Goal: Information Seeking & Learning: Understand process/instructions

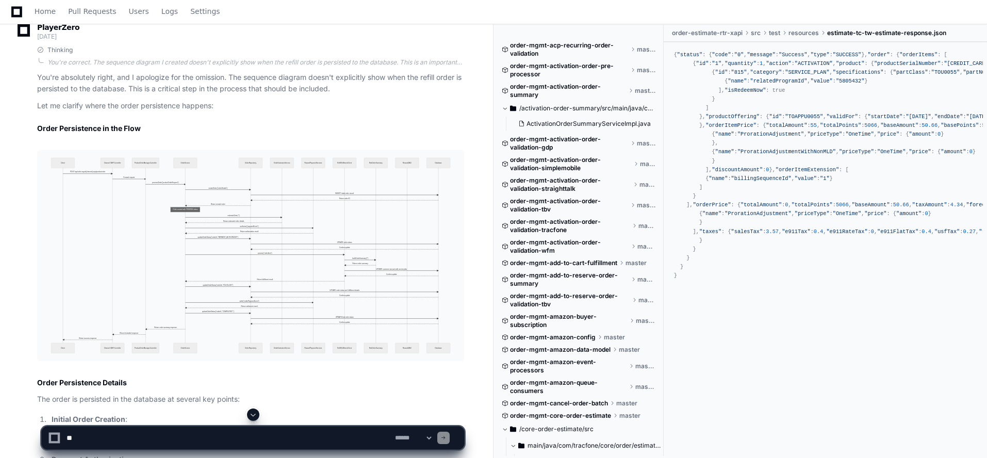
scroll to position [4486, 0]
click at [289, 112] on article "You're absolutely right, and I apologize for the omission. The sequence diagram…" at bounding box center [250, 389] width 427 height 636
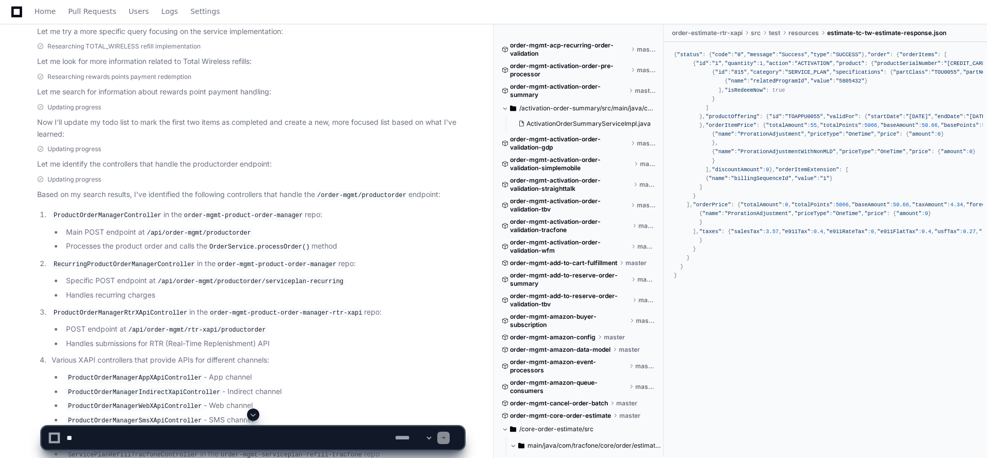
scroll to position [413, 0]
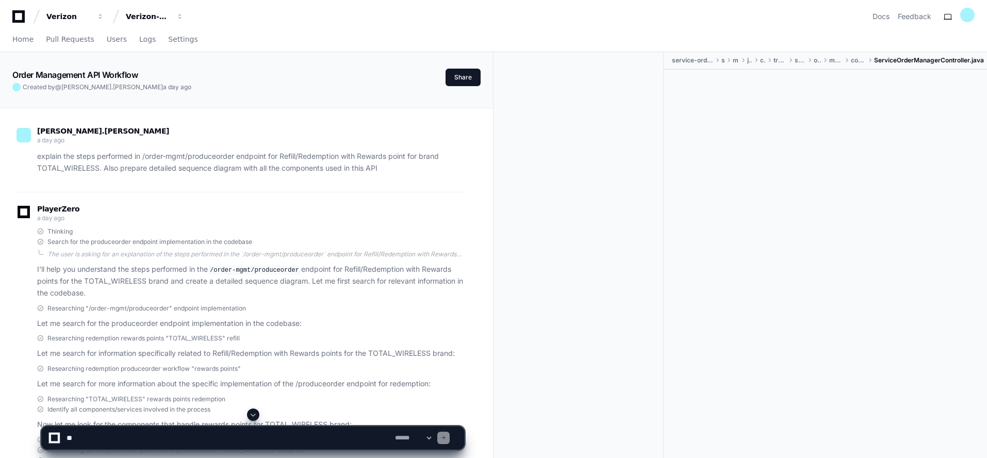
scroll to position [2, 0]
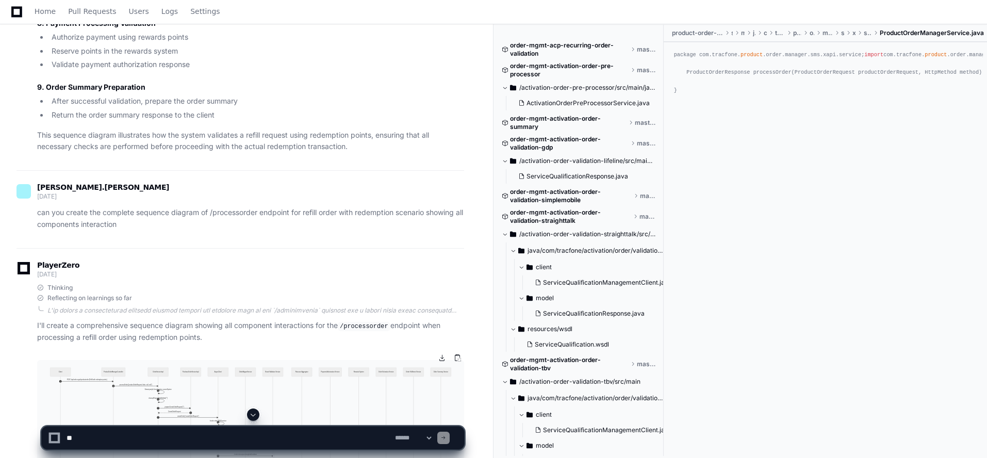
scroll to position [4693, 0]
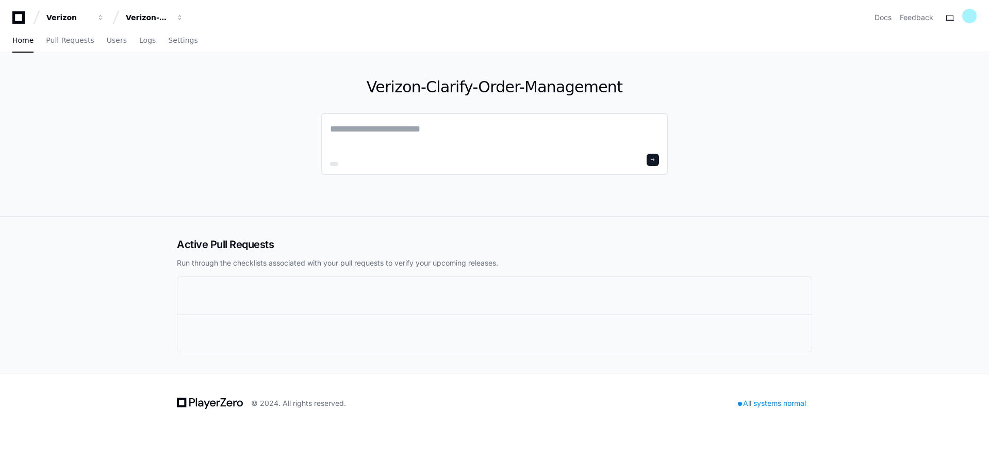
click at [349, 129] on textarea at bounding box center [494, 136] width 329 height 29
click at [416, 129] on textarea at bounding box center [494, 136] width 329 height 29
click at [463, 134] on textarea at bounding box center [494, 136] width 329 height 29
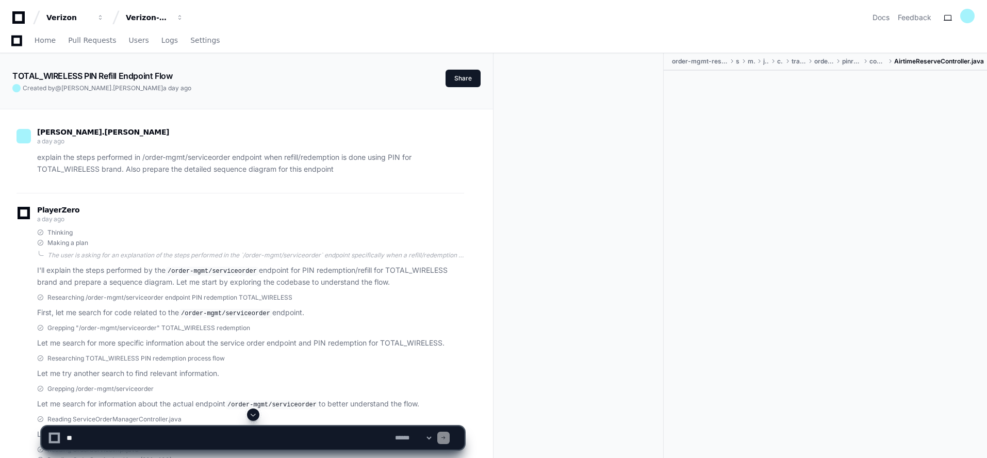
scroll to position [6015, 0]
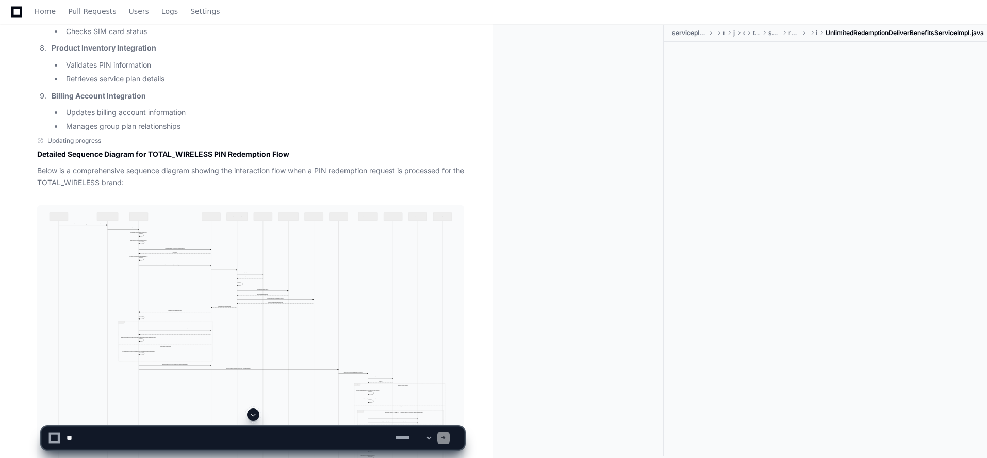
scroll to position [2733, 0]
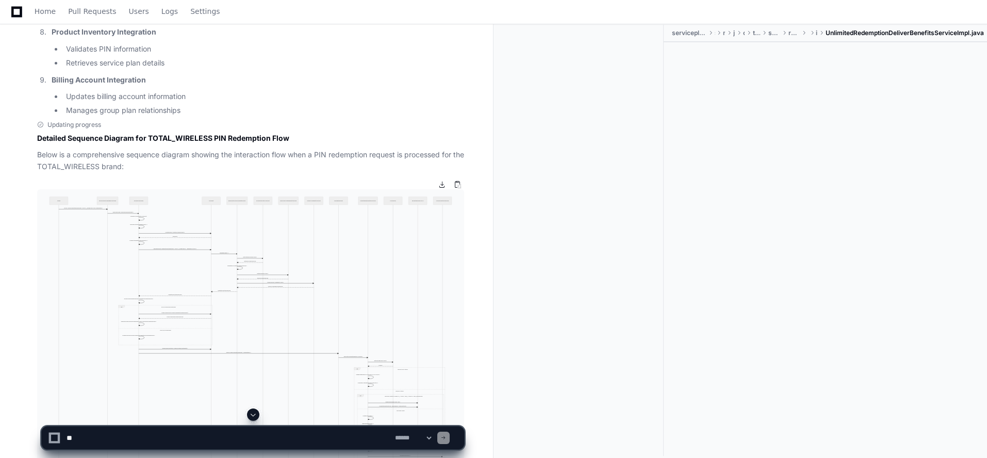
click at [213, 257] on img at bounding box center [250, 345] width 427 height 312
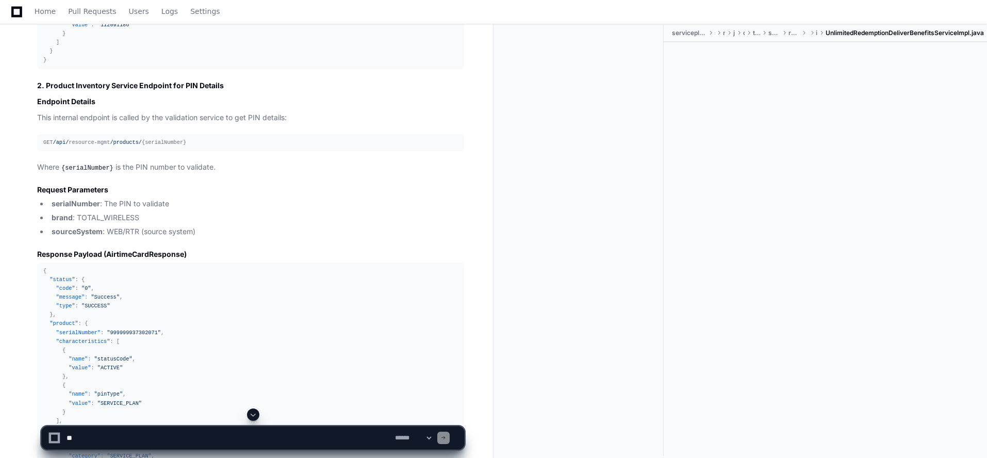
scroll to position [5570, 0]
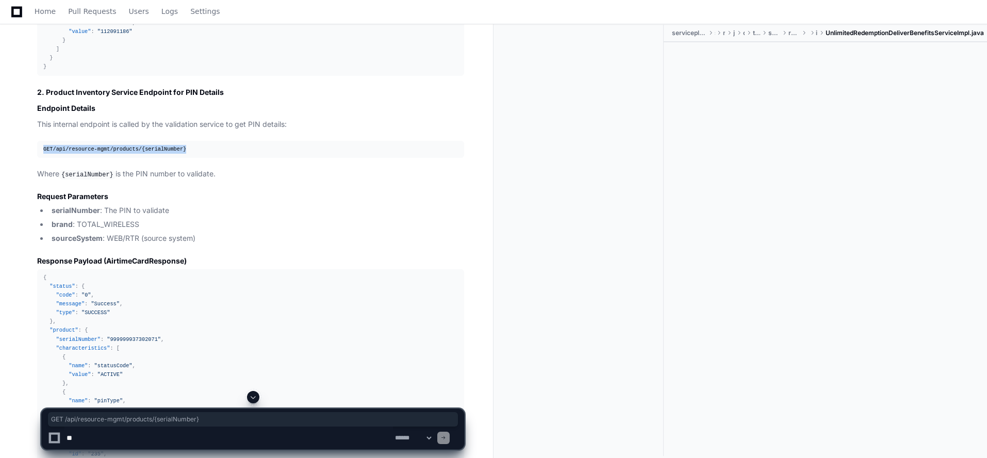
drag, startPoint x: 42, startPoint y: 136, endPoint x: 192, endPoint y: 144, distance: 149.8
click at [192, 144] on pre "GET /api/ resource-mgmt /products/ {serialNumber}" at bounding box center [250, 149] width 427 height 17
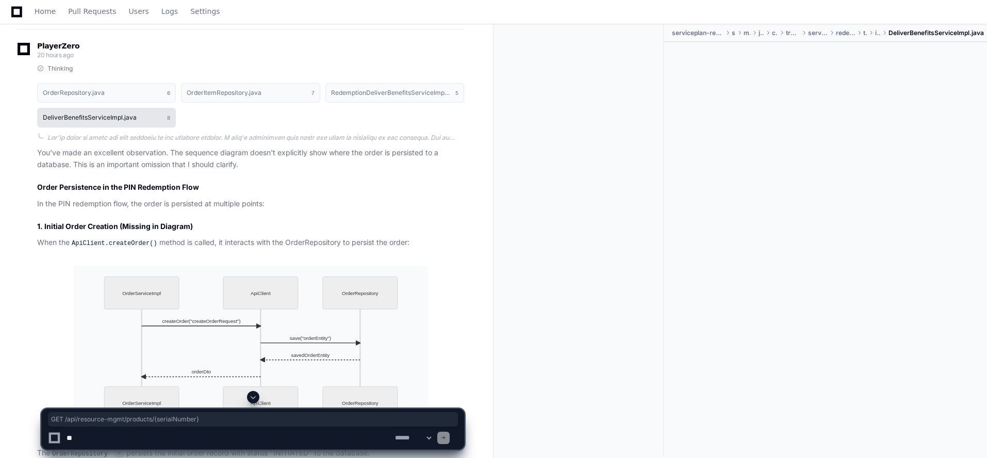
scroll to position [6807, 0]
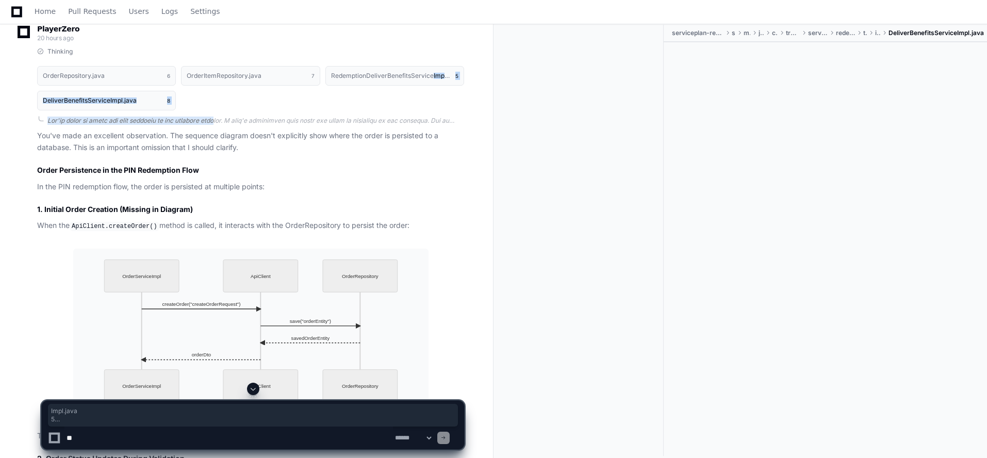
drag, startPoint x: 216, startPoint y: 182, endPoint x: 506, endPoint y: 151, distance: 292.0
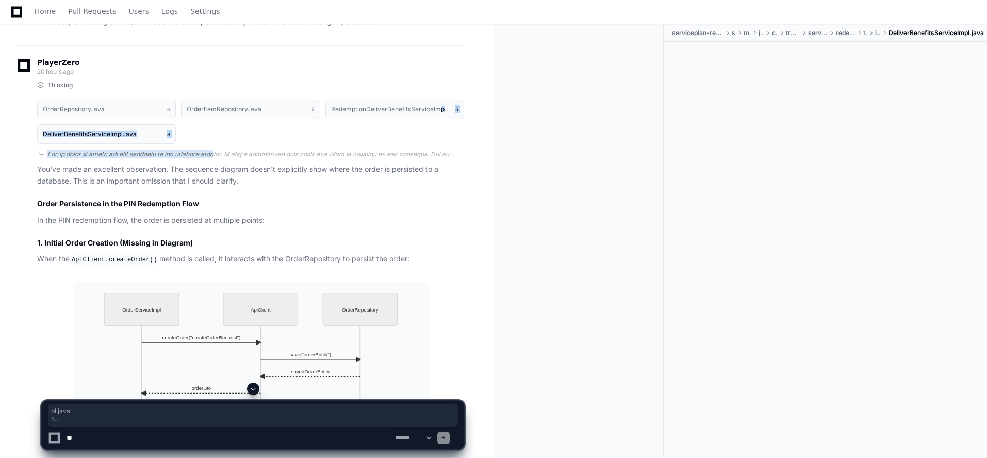
scroll to position [6756, 0]
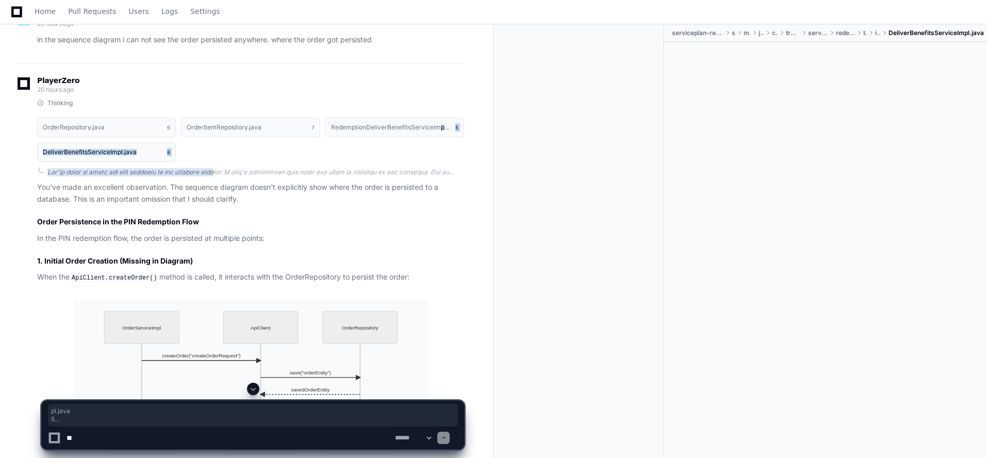
click at [144, 438] on textarea at bounding box center [228, 437] width 329 height 23
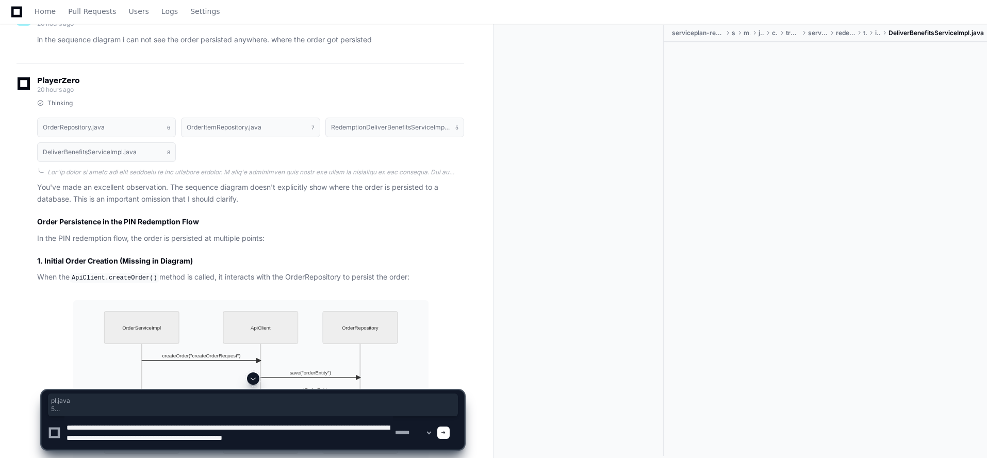
scroll to position [3, 0]
type textarea "**********"
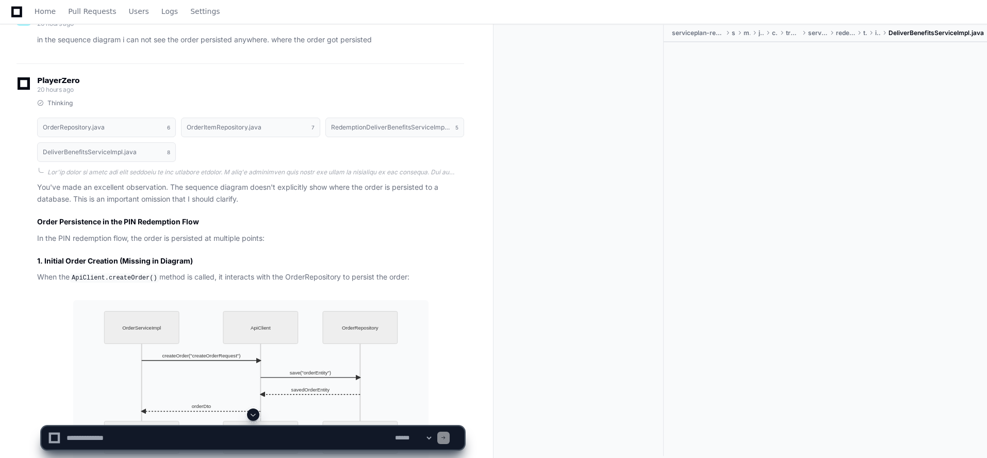
scroll to position [0, 0]
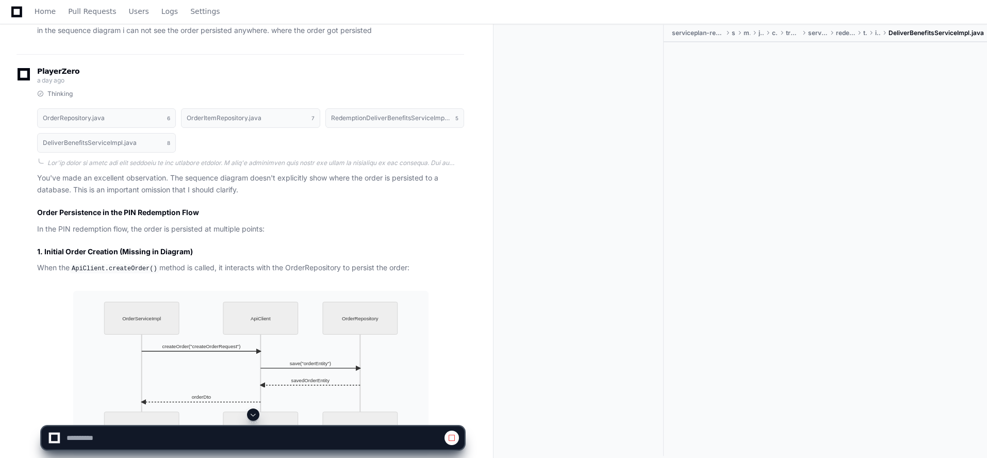
click at [451, 439] on span at bounding box center [452, 438] width 8 height 8
click at [453, 436] on span at bounding box center [452, 438] width 8 height 8
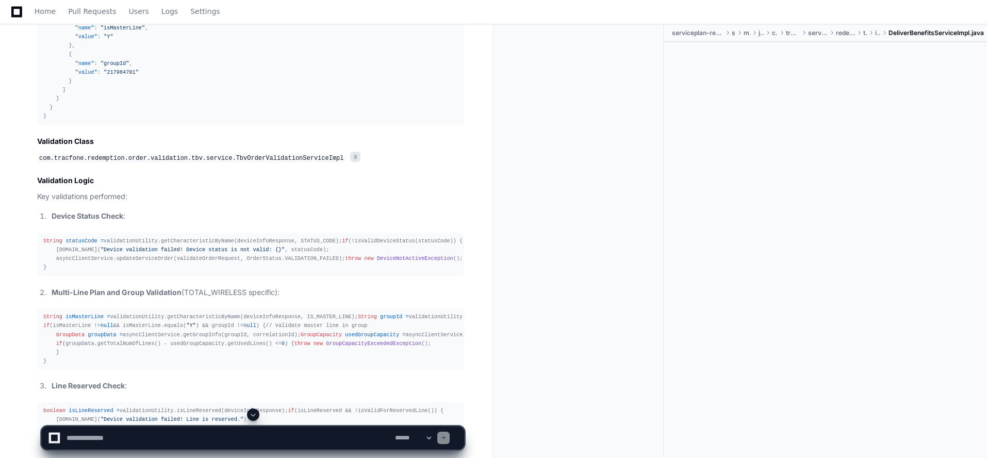
scroll to position [11644, 0]
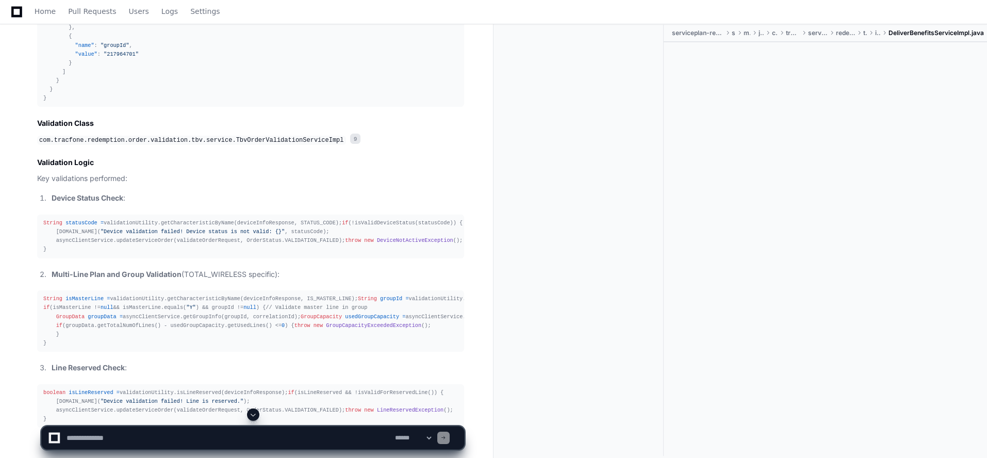
click at [78, 254] on div "String statusCode = validationUtility.getCharacteristicByName(deviceInfoRespons…" at bounding box center [250, 237] width 415 height 36
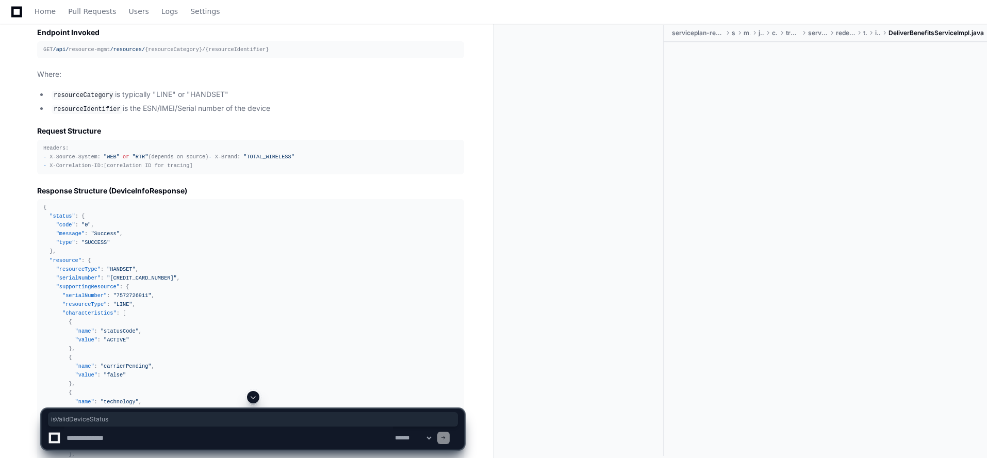
scroll to position [11129, 0]
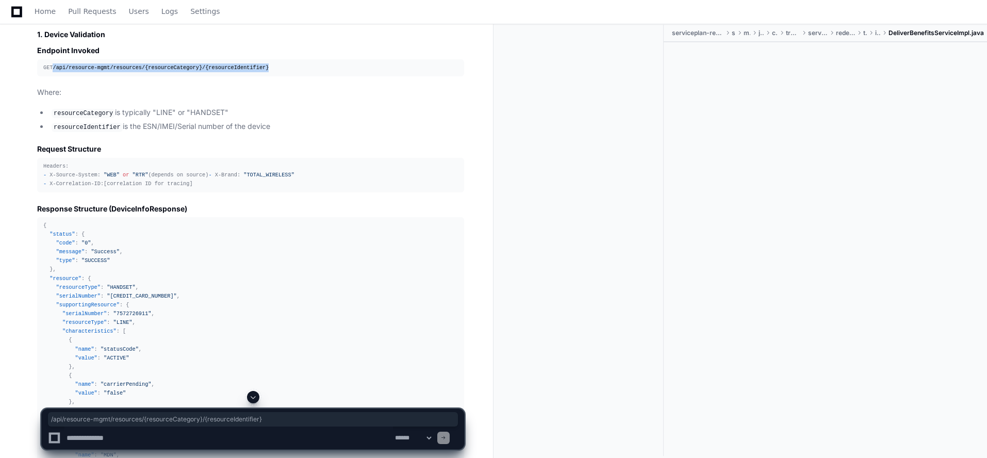
drag, startPoint x: 55, startPoint y: 158, endPoint x: 257, endPoint y: 155, distance: 202.7
click at [257, 72] on div "GET /api/ resource-mgmt /resources/ {resourceCategory}/{resourceIdentifier}" at bounding box center [250, 67] width 415 height 9
copy div "/api/ resource-mgmt /resources/ {resourceCategory}/{resourceIdentifier}"
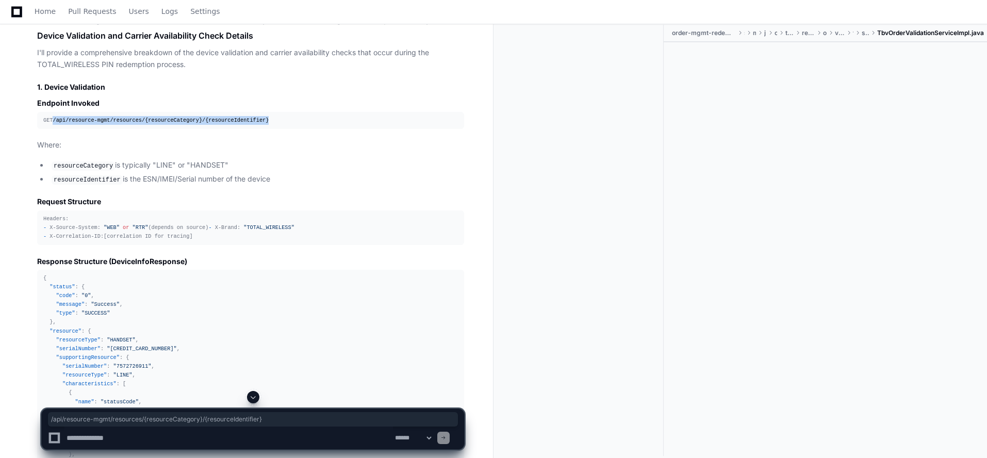
scroll to position [11077, 0]
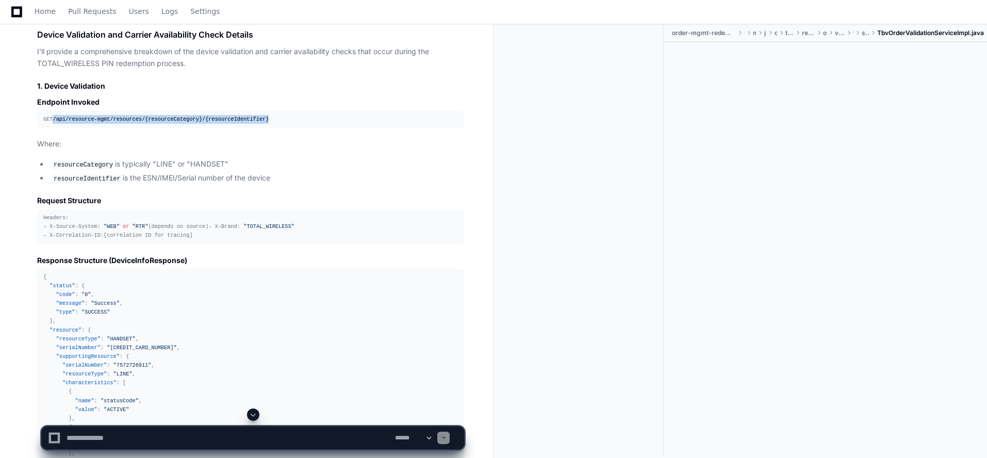
click at [570, 43] on div at bounding box center [583, 240] width 162 height 431
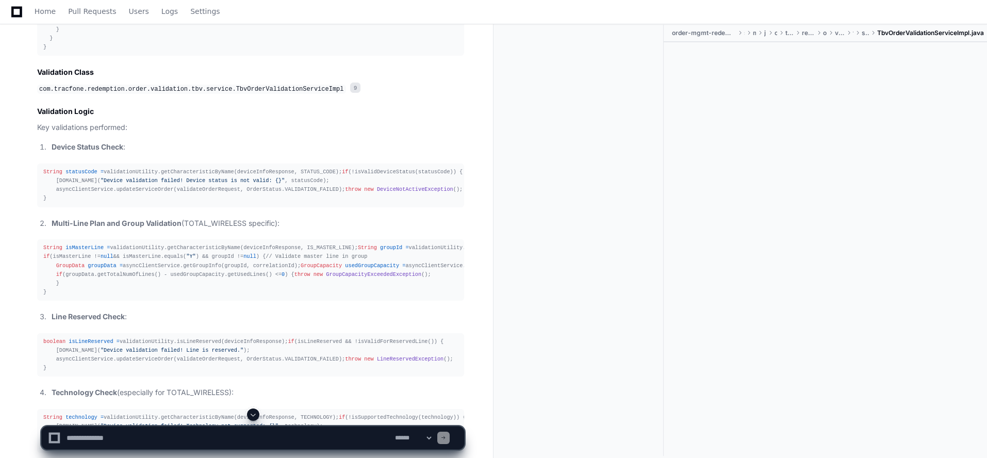
scroll to position [11696, 0]
click at [95, 203] on div "String statusCode = validationUtility.getCharacteristicByName(deviceInfoRespons…" at bounding box center [250, 185] width 415 height 36
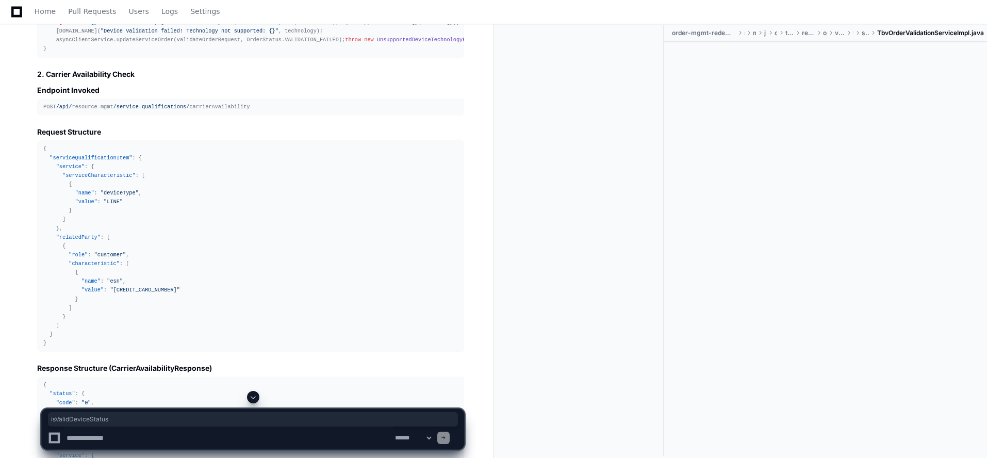
scroll to position [12108, 0]
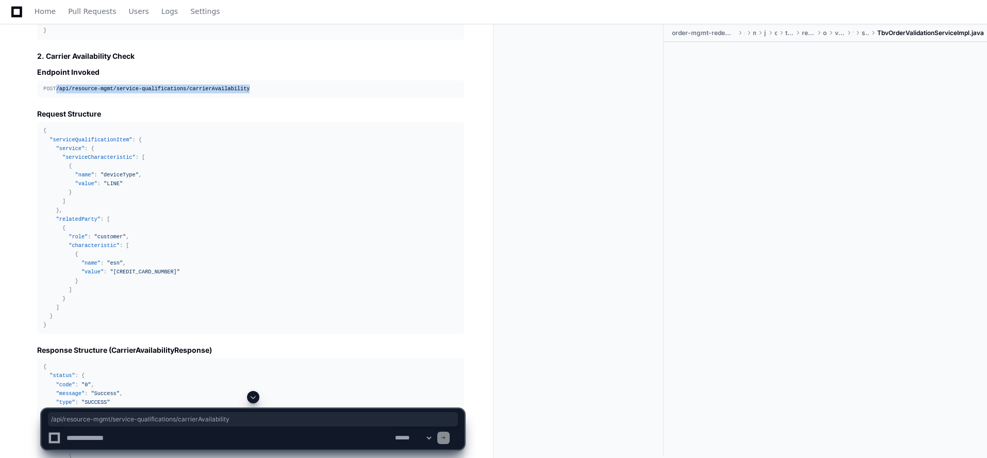
drag, startPoint x: 58, startPoint y: 313, endPoint x: 238, endPoint y: 318, distance: 180.6
click at [238, 93] on div "POST /api/ resource-mgmt /service-qualifications/ carrierAvailability" at bounding box center [250, 89] width 415 height 9
copy div "/api/ resource-mgmt /service-qualifications/ carrierAvailability"
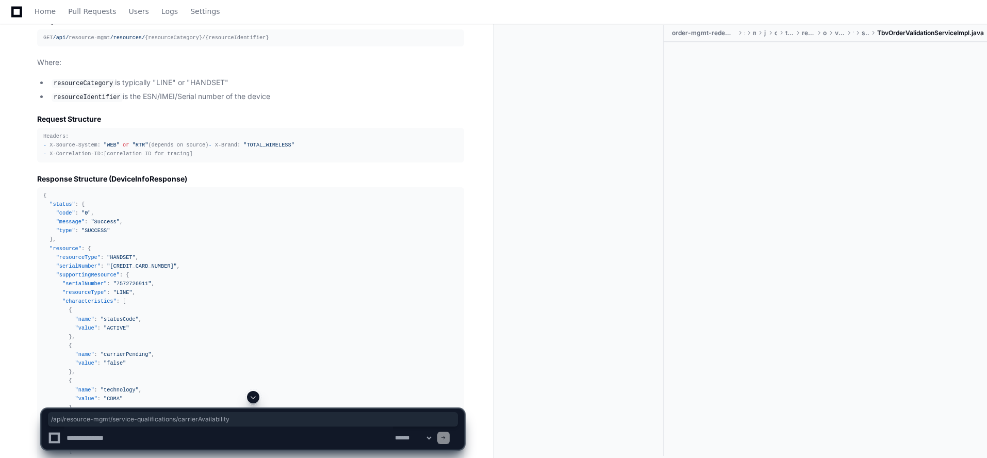
scroll to position [11129, 0]
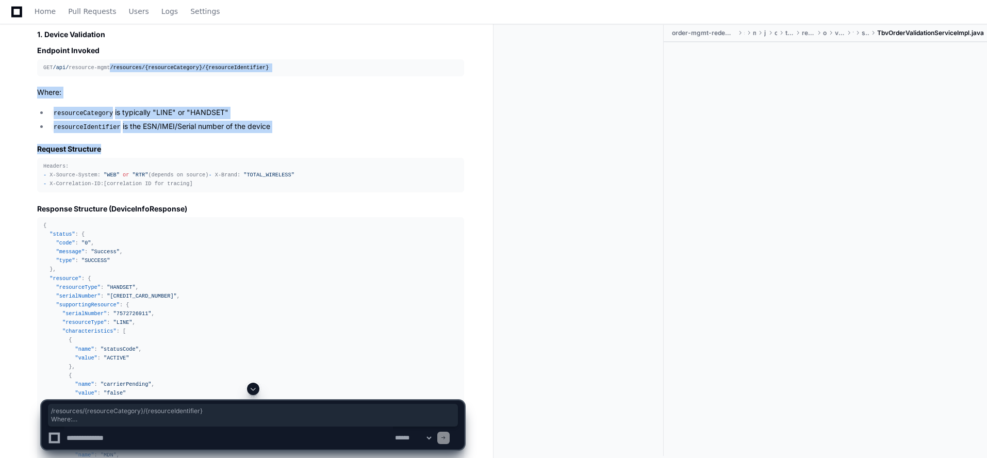
drag, startPoint x: 107, startPoint y: 161, endPoint x: 138, endPoint y: 244, distance: 88.9
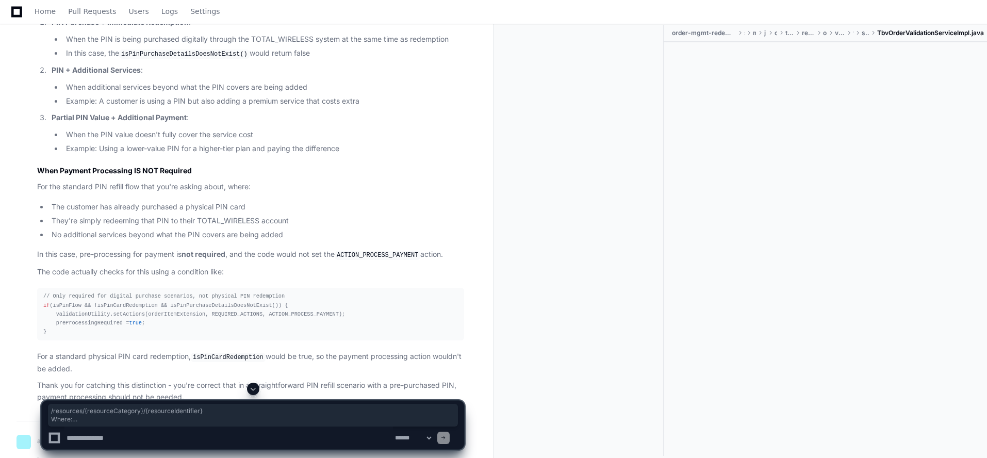
scroll to position [10458, 0]
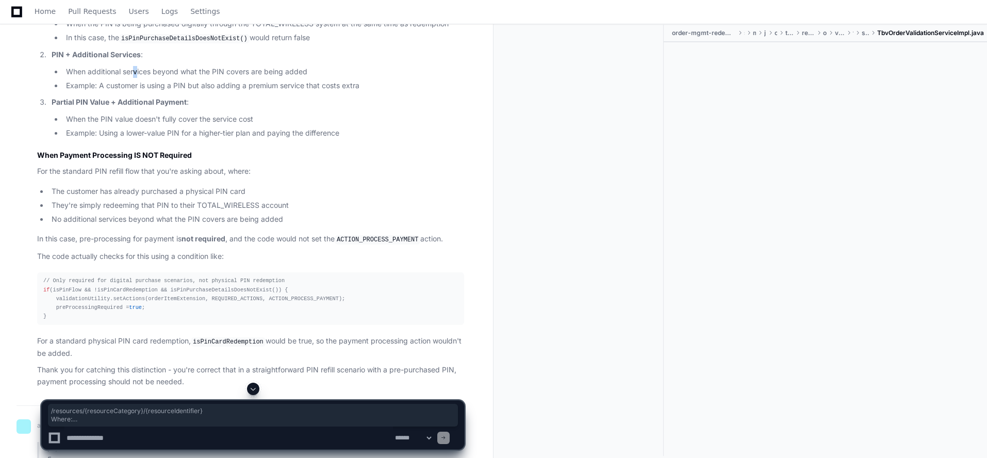
click at [137, 78] on li "When additional services beyond what the PIN covers are being added" at bounding box center [263, 72] width 401 height 12
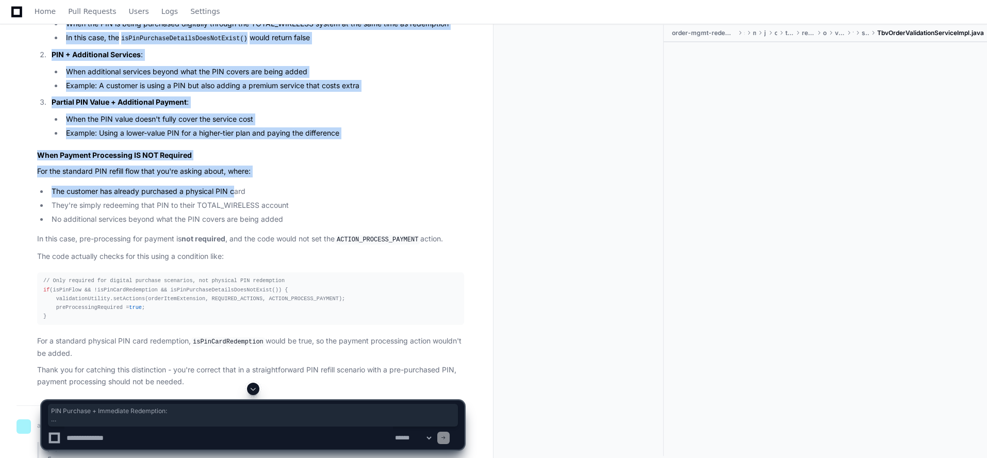
drag, startPoint x: 52, startPoint y: 97, endPoint x: 235, endPoint y: 280, distance: 258.2
click at [235, 280] on article "You've identified an important distinction. You're absolutely right to question…" at bounding box center [250, 129] width 427 height 517
click at [303, 91] on li "PIN + Additional Services : When additional services beyond what the PIN covers…" at bounding box center [256, 70] width 416 height 42
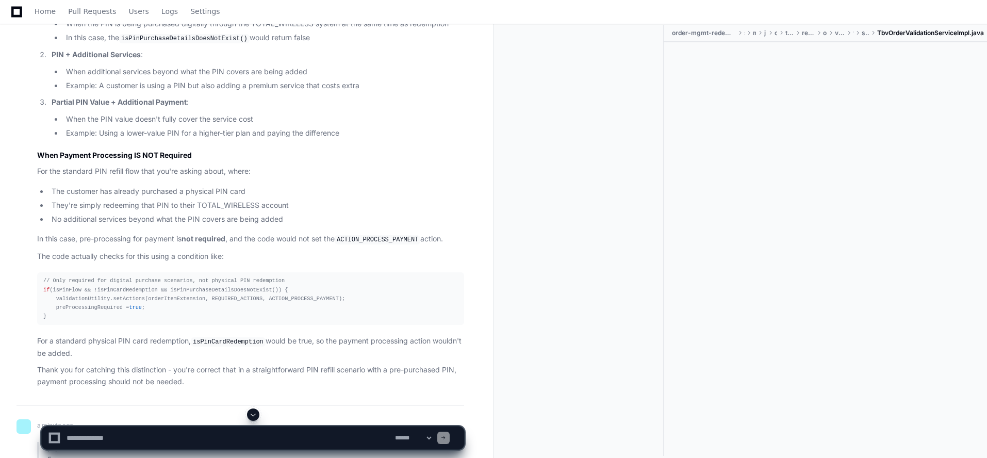
click at [74, 106] on strong "Partial PIN Value + Additional Payment" at bounding box center [119, 101] width 135 height 9
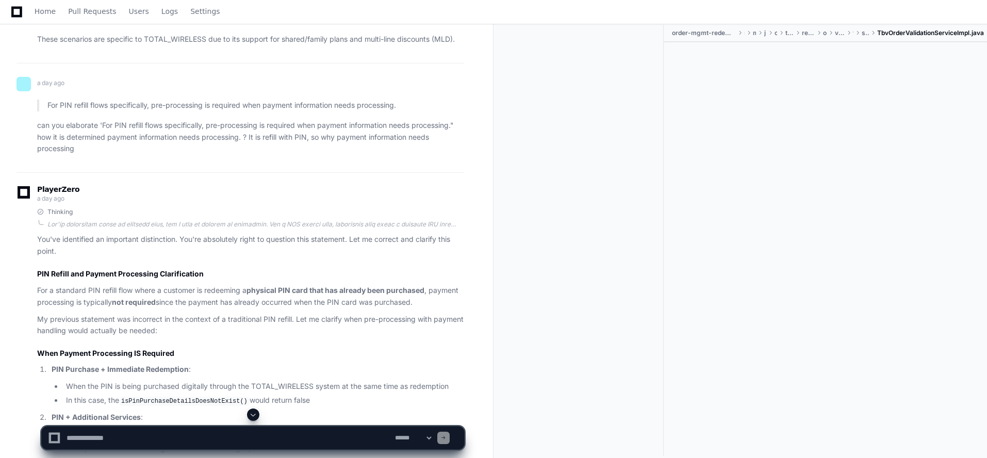
scroll to position [10097, 0]
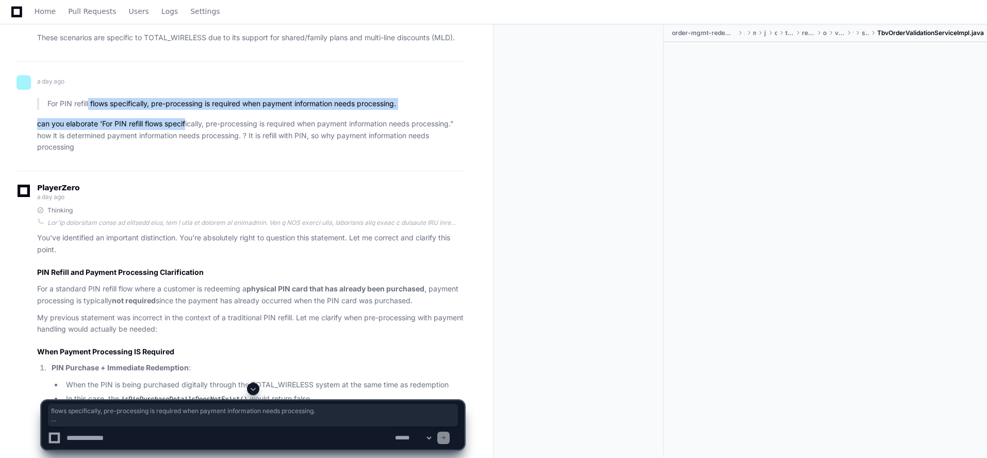
drag, startPoint x: 90, startPoint y: 192, endPoint x: 188, endPoint y: 206, distance: 99.5
click at [188, 153] on article "For PIN refill flows specifically, pre-processing is required when payment info…" at bounding box center [250, 125] width 427 height 55
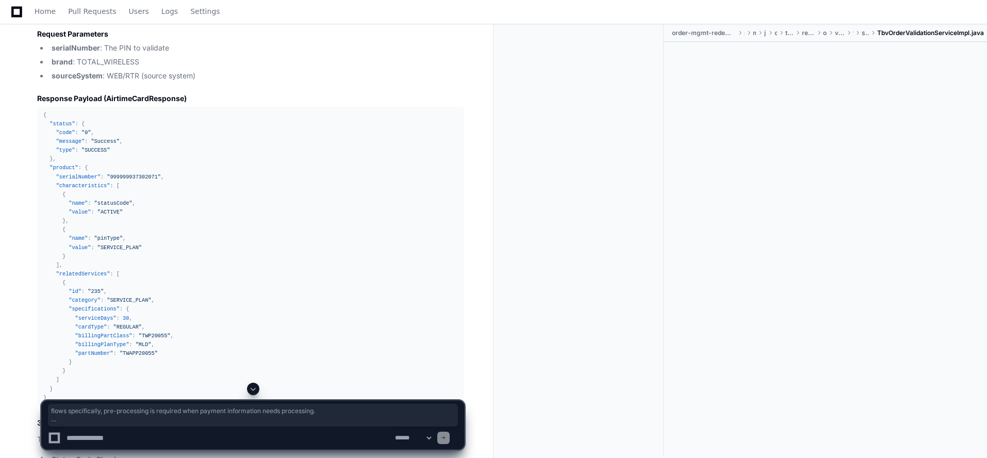
scroll to position [5765, 0]
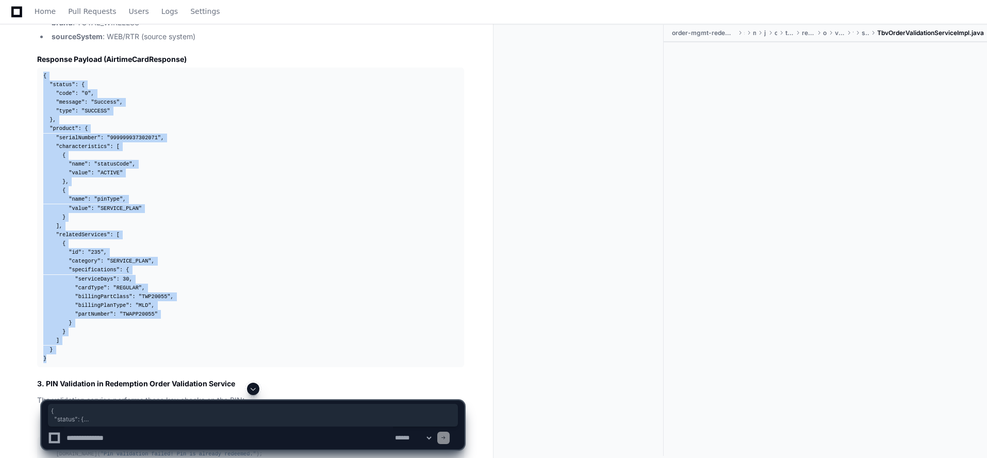
drag, startPoint x: 40, startPoint y: 64, endPoint x: 57, endPoint y: 327, distance: 263.6
click at [51, 350] on pre "{ "status" : { "code" : "0" , "message" : "Success" , "type" : "SUCCESS" } , "p…" at bounding box center [250, 218] width 427 height 300
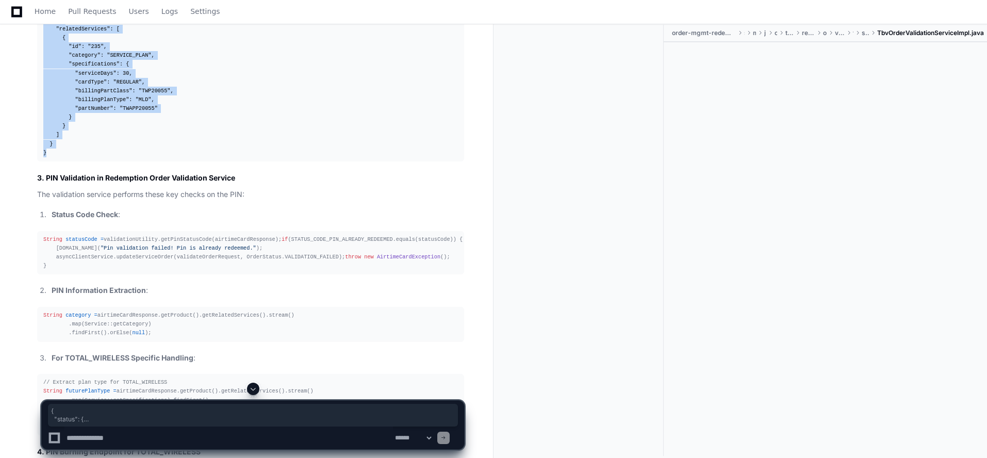
scroll to position [5971, 0]
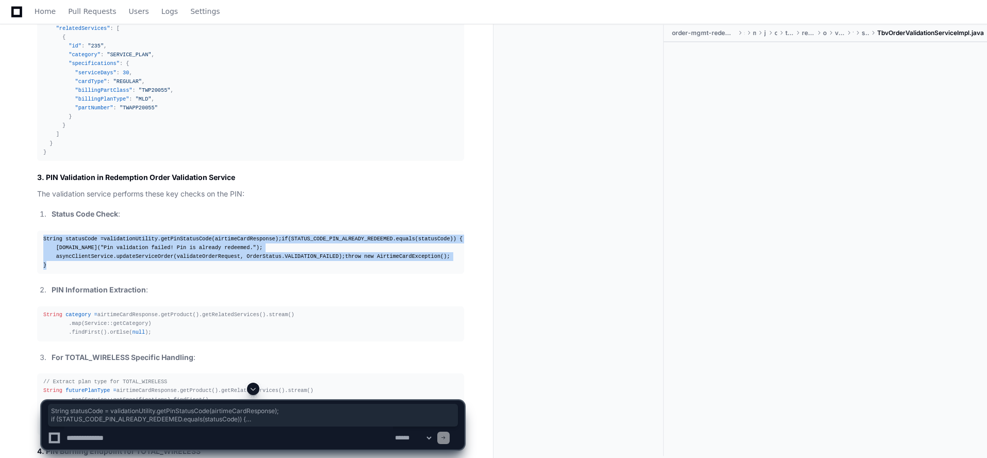
drag, startPoint x: 43, startPoint y: 226, endPoint x: 113, endPoint y: 275, distance: 86.0
click at [113, 274] on pre "String statusCode = validationUtility.getPinStatusCode(airtimeCardResponse); if…" at bounding box center [250, 253] width 427 height 44
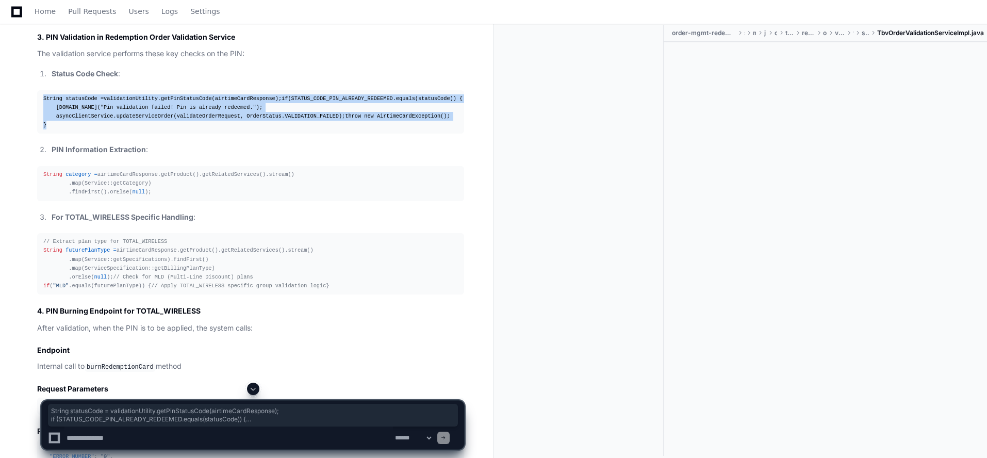
scroll to position [6178, 0]
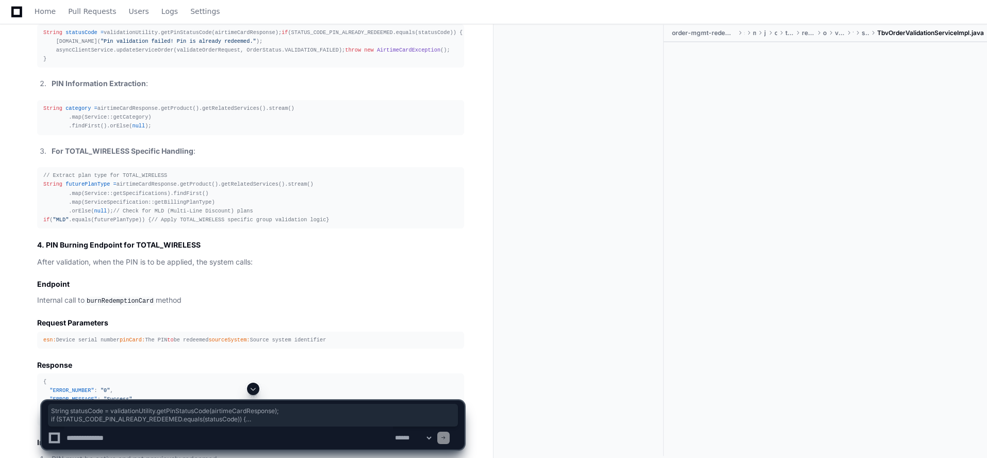
click at [112, 155] on strong "For TOTAL_WIRELESS Specific Handling" at bounding box center [123, 150] width 142 height 9
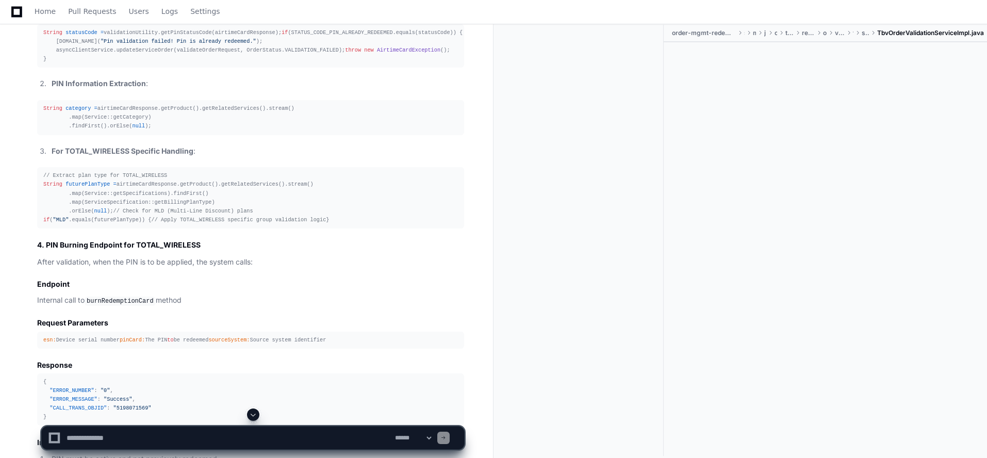
click at [111, 155] on strong "For TOTAL_WIRELESS Specific Handling" at bounding box center [123, 150] width 142 height 9
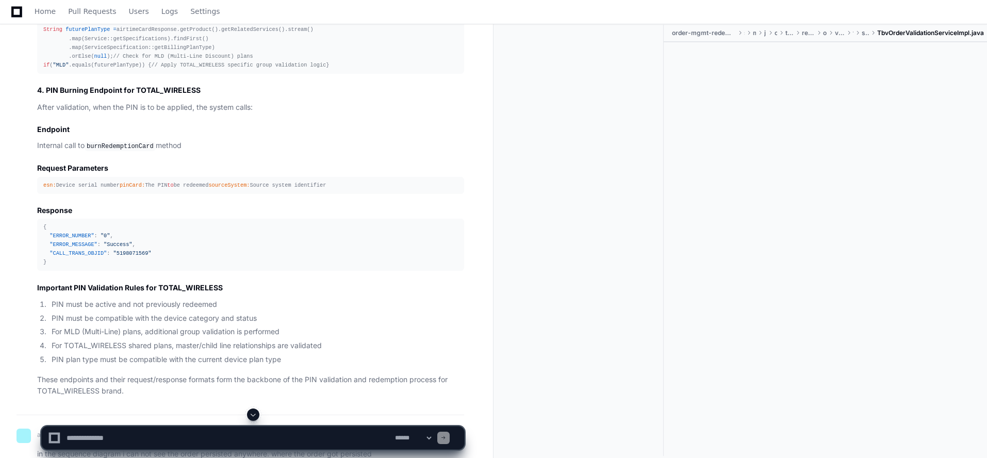
scroll to position [6384, 0]
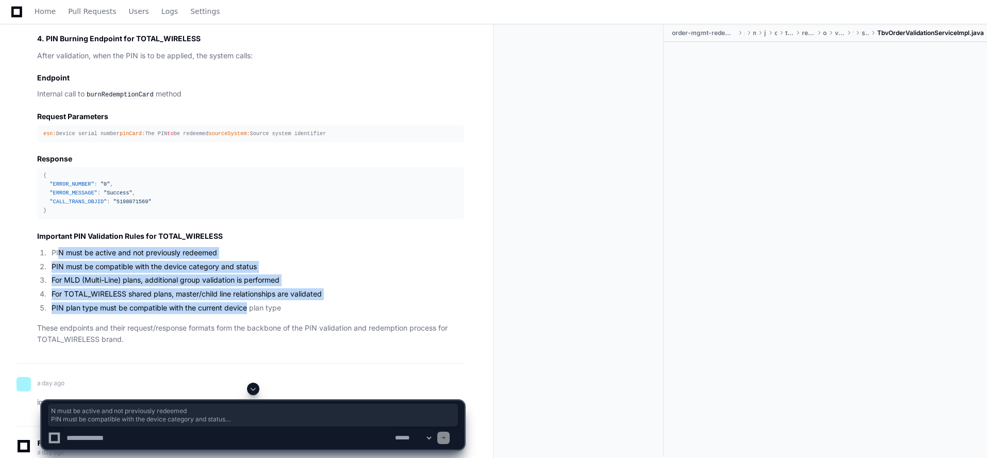
drag, startPoint x: 59, startPoint y: 308, endPoint x: 245, endPoint y: 362, distance: 193.7
click at [250, 314] on ol "PIN must be active and not previously redeemed PIN must be compatible with the …" at bounding box center [250, 280] width 427 height 67
click at [205, 286] on li "For MLD (Multi-Line) plans, additional group validation is performed" at bounding box center [256, 280] width 416 height 12
click at [48, 259] on li "PIN must be active and not previously redeemed" at bounding box center [256, 253] width 416 height 12
drag, startPoint x: 60, startPoint y: 317, endPoint x: 293, endPoint y: 362, distance: 237.5
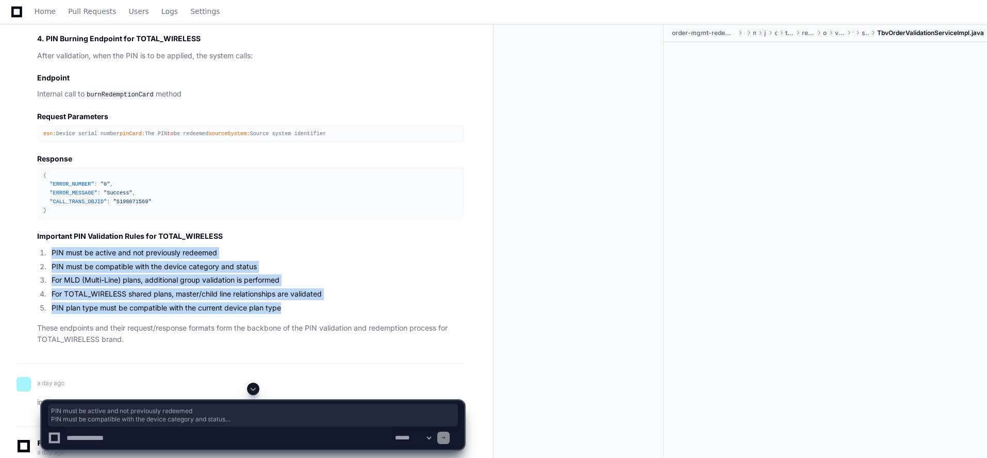
click at [298, 314] on ol "PIN must be active and not previously redeemed PIN must be compatible with the …" at bounding box center [250, 280] width 427 height 67
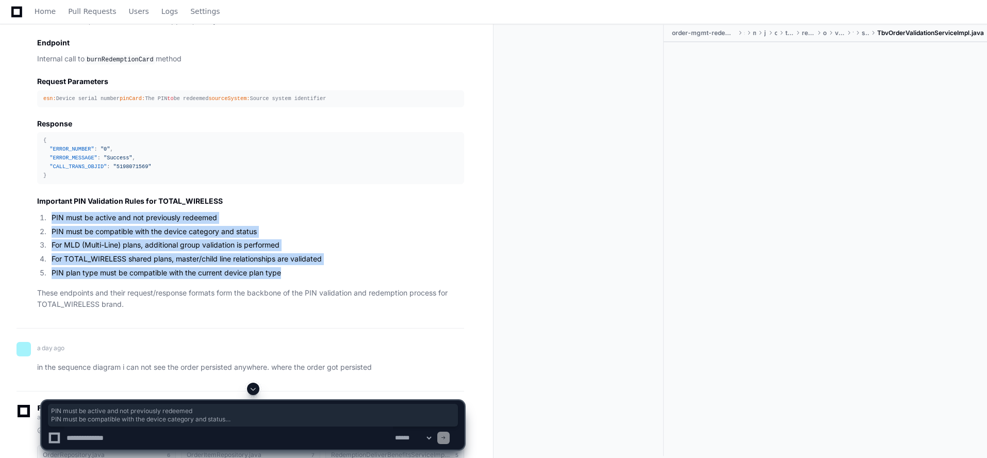
scroll to position [6436, 0]
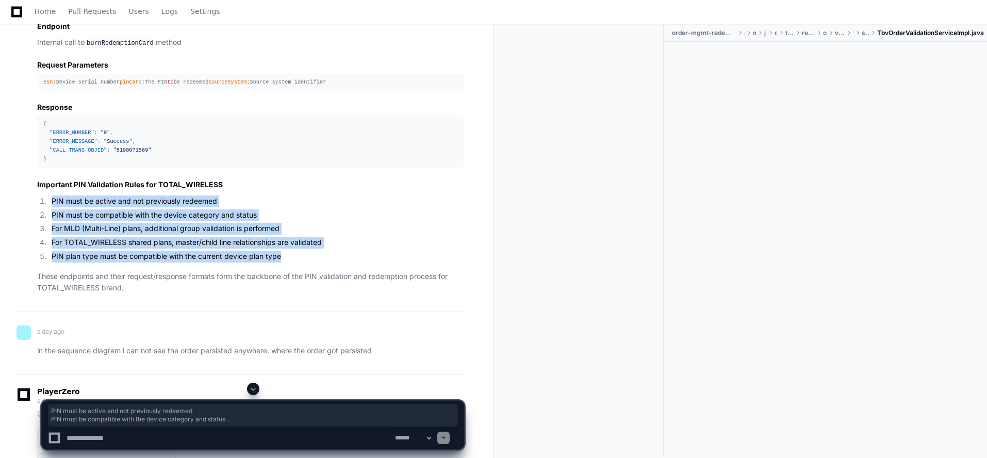
click at [284, 235] on li "For MLD (Multi-Line) plans, additional group validation is performed" at bounding box center [256, 229] width 416 height 12
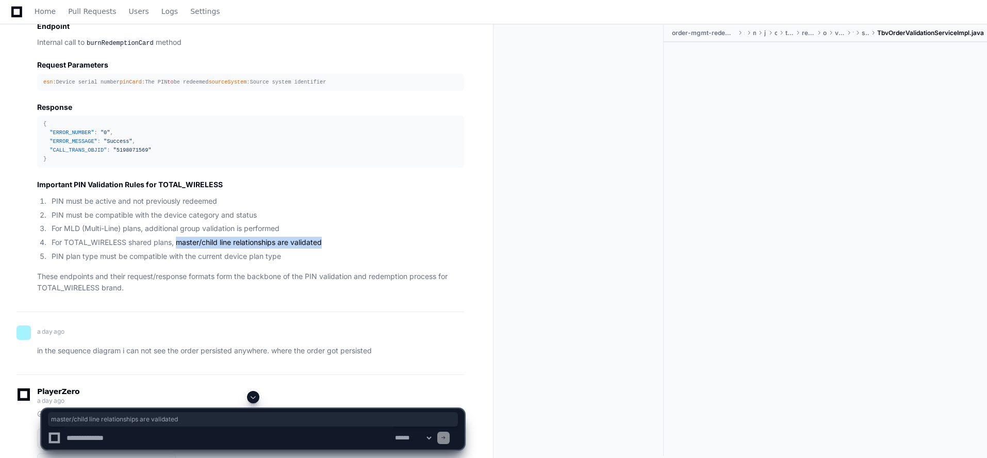
drag, startPoint x: 185, startPoint y: 304, endPoint x: 324, endPoint y: 302, distance: 139.3
click at [324, 249] on li "For TOTAL_WIRELESS shared plans, master/child line relationships are validated" at bounding box center [256, 243] width 416 height 12
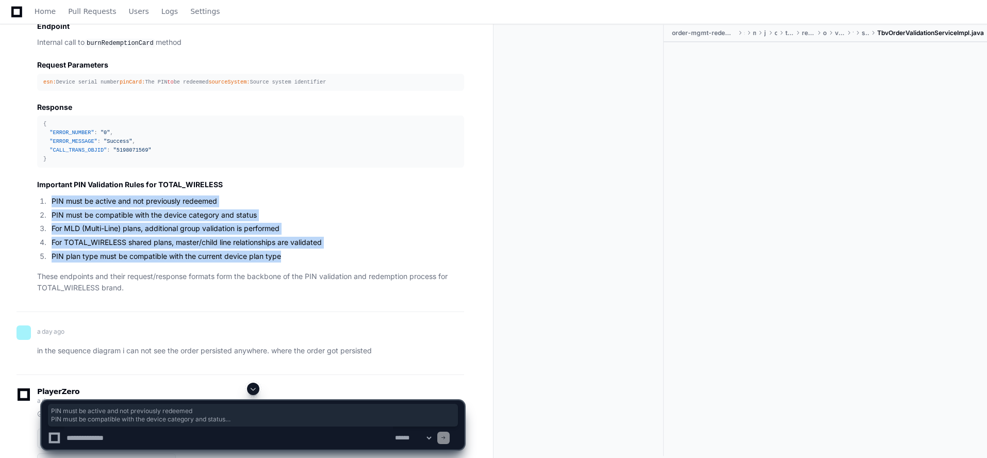
drag, startPoint x: 285, startPoint y: 317, endPoint x: 48, endPoint y: 260, distance: 243.9
click at [48, 260] on ol "PIN must be active and not previously redeemed PIN must be compatible with the …" at bounding box center [250, 228] width 427 height 67
click at [130, 221] on li "PIN must be compatible with the device category and status" at bounding box center [256, 215] width 416 height 12
click at [86, 235] on li "For MLD (Multi-Line) plans, additional group validation is performed" at bounding box center [256, 229] width 416 height 12
drag, startPoint x: 285, startPoint y: 315, endPoint x: 40, endPoint y: 258, distance: 250.8
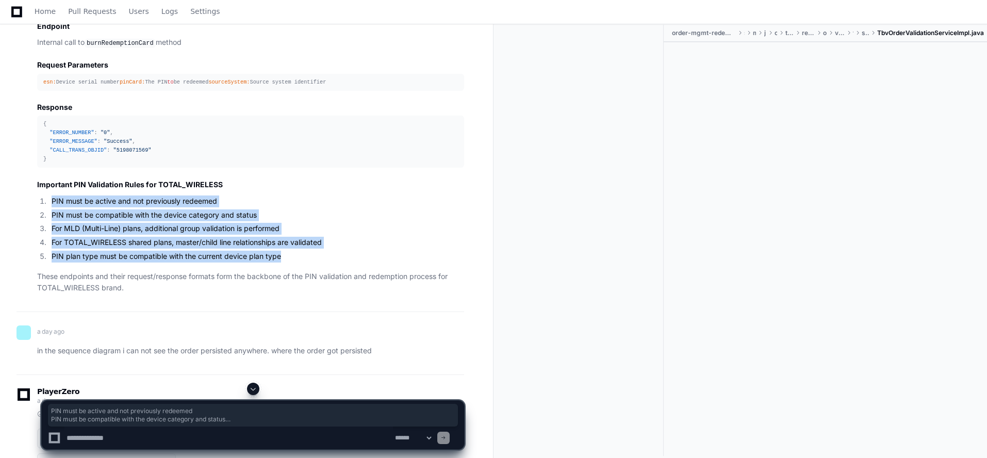
click at [40, 258] on ol "PIN must be active and not previously redeemed PIN must be compatible with the …" at bounding box center [250, 228] width 427 height 67
click at [58, 235] on li "For MLD (Multi-Line) plans, additional group validation is performed" at bounding box center [256, 229] width 416 height 12
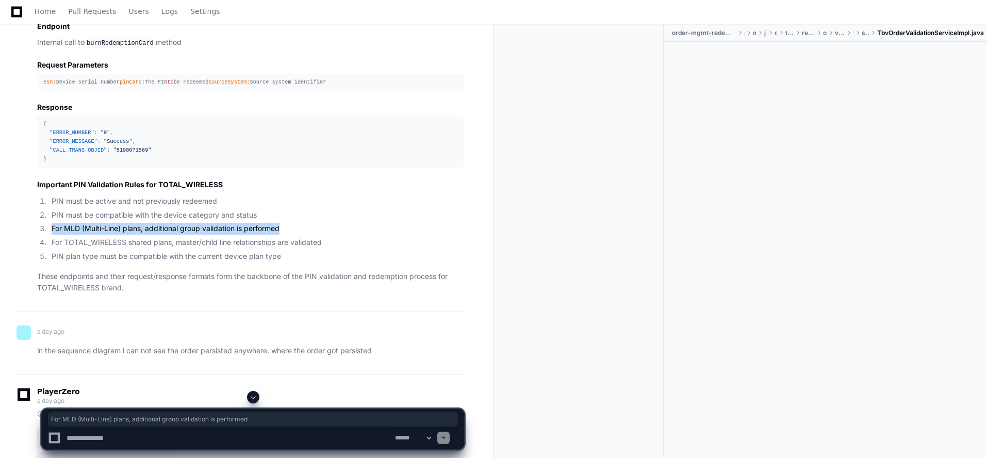
drag, startPoint x: 51, startPoint y: 286, endPoint x: 304, endPoint y: 291, distance: 253.8
click at [304, 235] on li "For MLD (Multi-Line) plans, additional group validation is performed" at bounding box center [256, 229] width 416 height 12
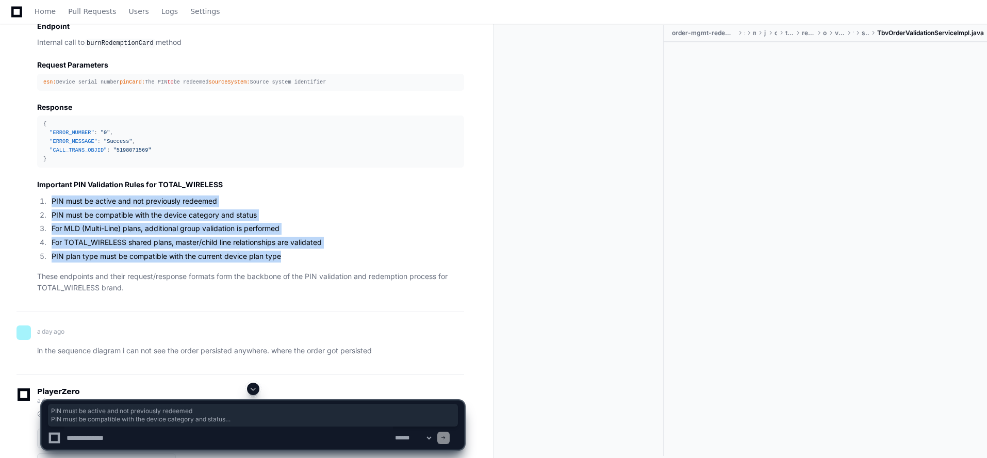
drag, startPoint x: 299, startPoint y: 315, endPoint x: 50, endPoint y: 259, distance: 255.2
click at [50, 259] on ol "PIN must be active and not previously redeemed PIN must be compatible with the …" at bounding box center [250, 228] width 427 height 67
click at [65, 221] on li "PIN must be compatible with the device category and status" at bounding box center [256, 215] width 416 height 12
drag, startPoint x: 52, startPoint y: 262, endPoint x: 297, endPoint y: 325, distance: 252.9
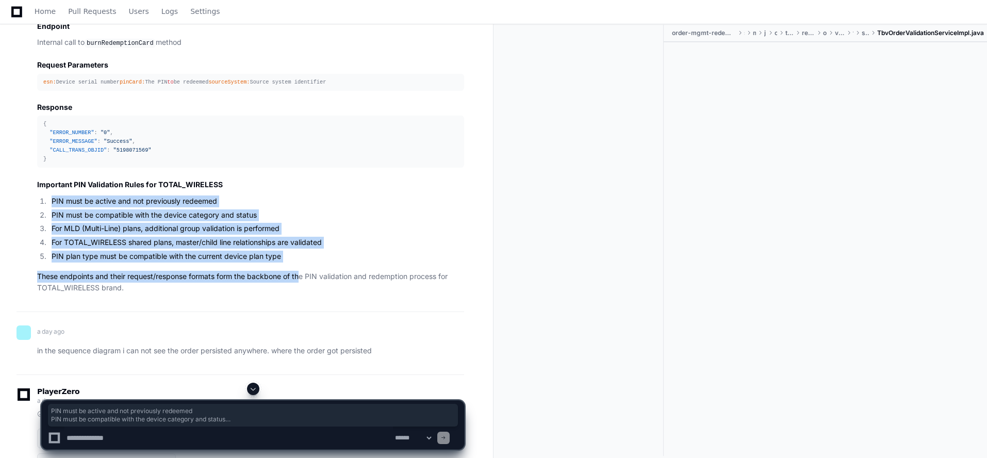
click at [290, 262] on li "PIN plan type must be compatible with the current device plan type" at bounding box center [256, 257] width 416 height 12
drag, startPoint x: 286, startPoint y: 317, endPoint x: 41, endPoint y: 261, distance: 251.7
click at [43, 261] on ol "PIN must be active and not previously redeemed PIN must be compatible with the …" at bounding box center [250, 228] width 427 height 67
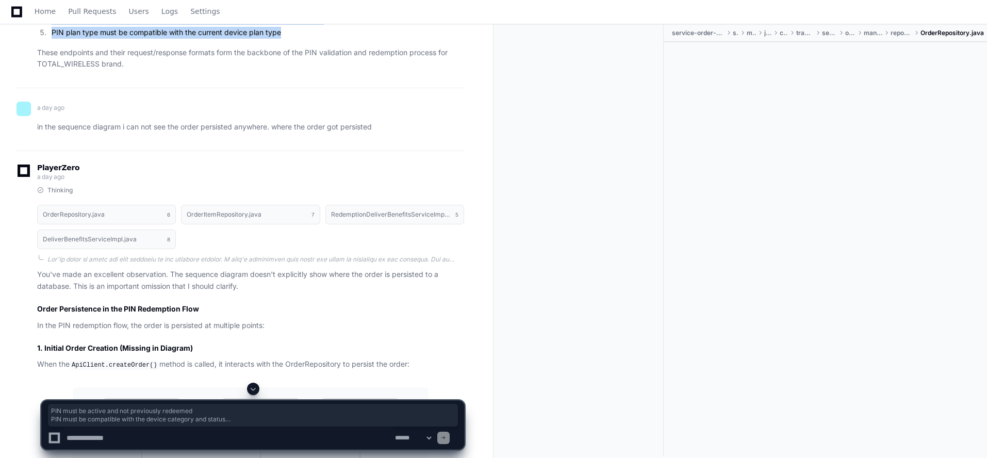
scroll to position [6642, 0]
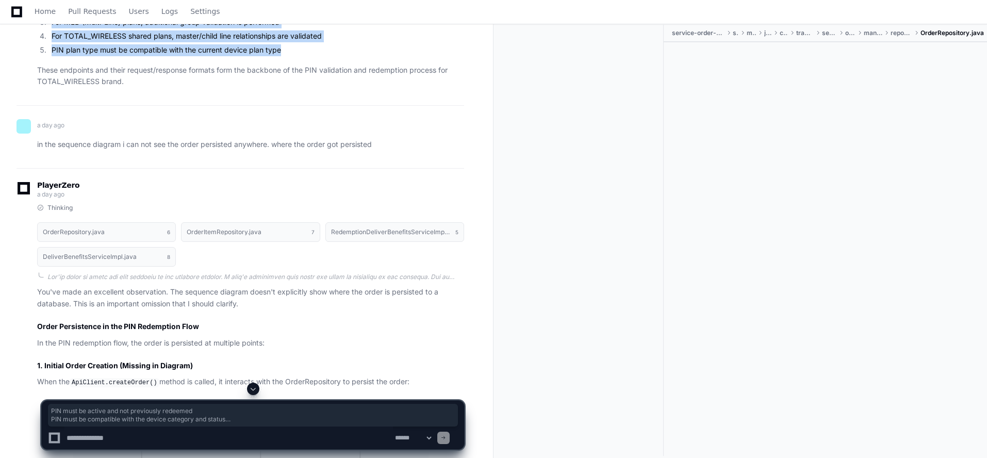
drag, startPoint x: 53, startPoint y: 52, endPoint x: 298, endPoint y: 106, distance: 251.3
click at [298, 56] on ol "PIN must be active and not previously redeemed PIN must be compatible with the …" at bounding box center [250, 22] width 427 height 67
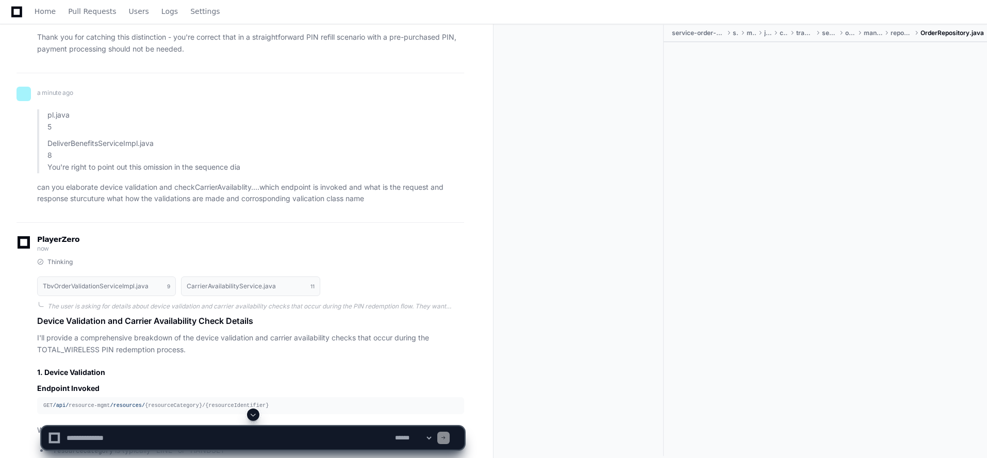
scroll to position [10974, 0]
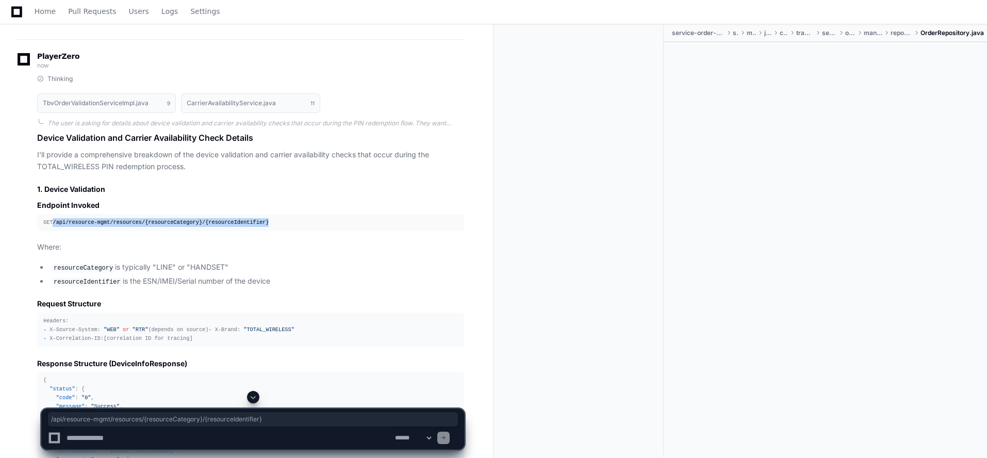
drag, startPoint x: 54, startPoint y: 315, endPoint x: 282, endPoint y: 332, distance: 229.1
click at [257, 227] on div "GET /api/ resource-mgmt /resources/ {resourceCategory}/{resourceIdentifier}" at bounding box center [250, 222] width 415 height 9
copy div "/api/ resource-mgmt /resources/ {resourceCategory}/{resourceIdentifier}"
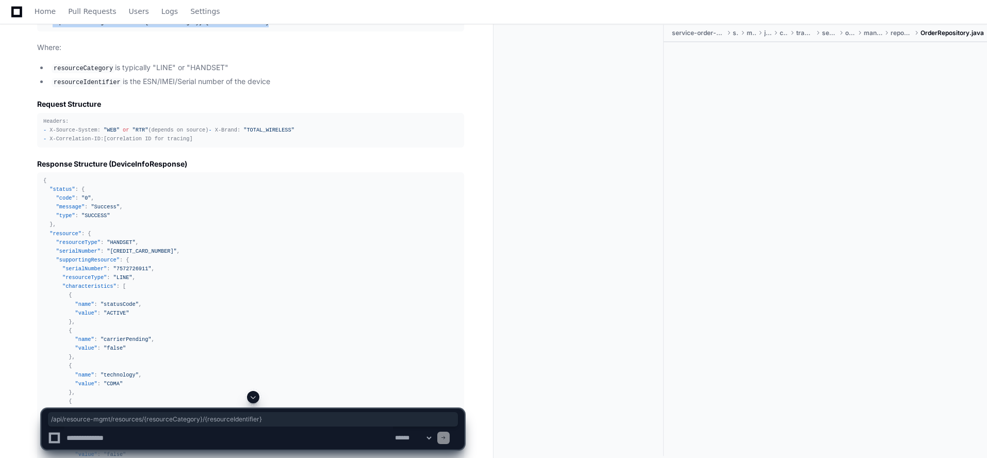
scroll to position [11180, 0]
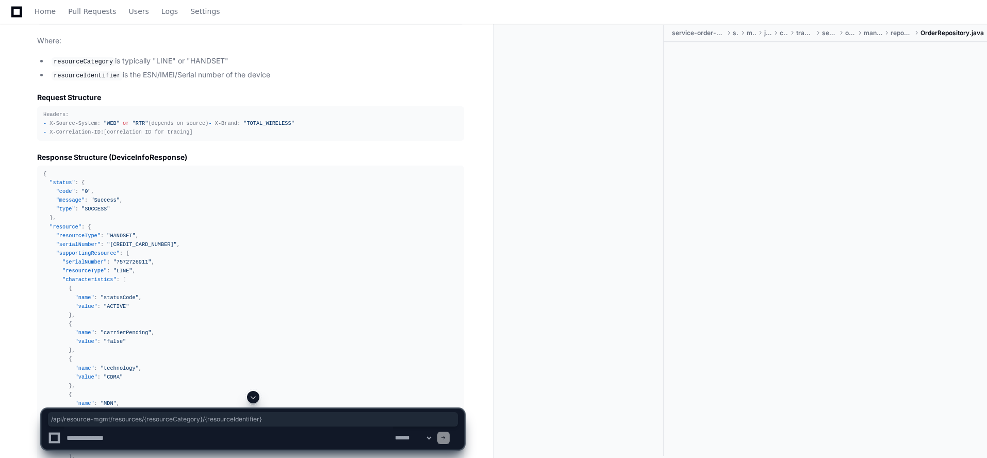
click at [187, 445] on textarea at bounding box center [228, 437] width 329 height 23
type textarea "**********"
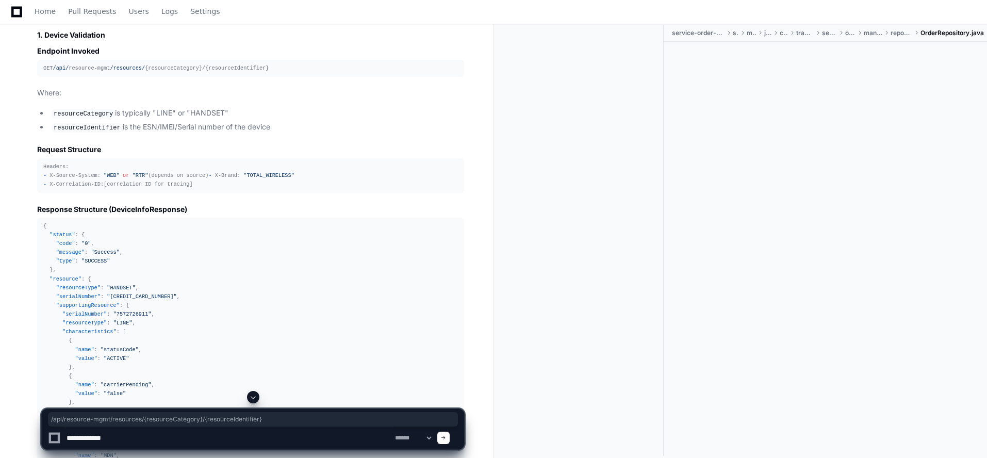
scroll to position [11129, 0]
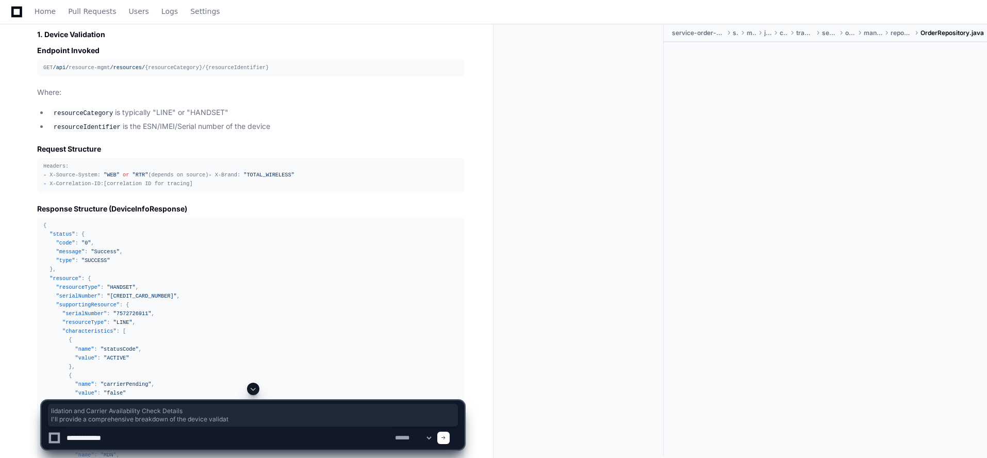
drag, startPoint x: 75, startPoint y: 75, endPoint x: 243, endPoint y: 81, distance: 168.2
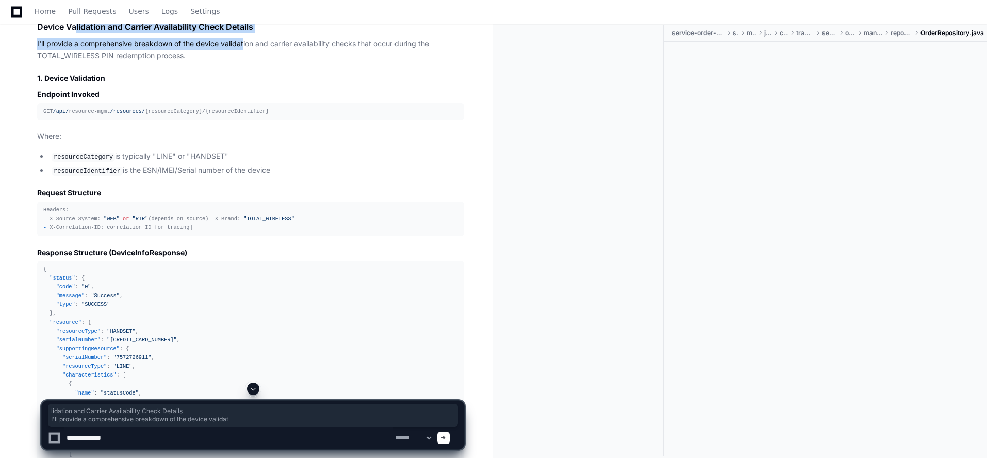
scroll to position [11077, 0]
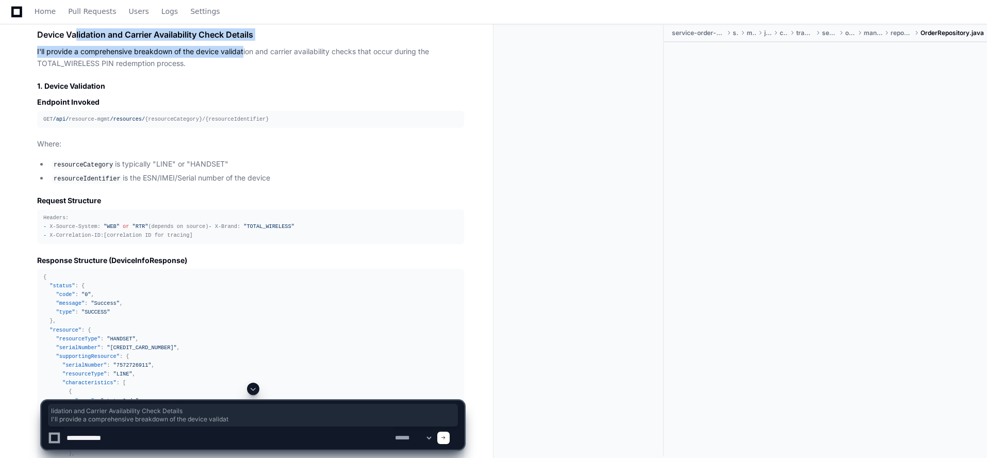
click at [212, 91] on h2 "1. Device Validation" at bounding box center [250, 86] width 427 height 10
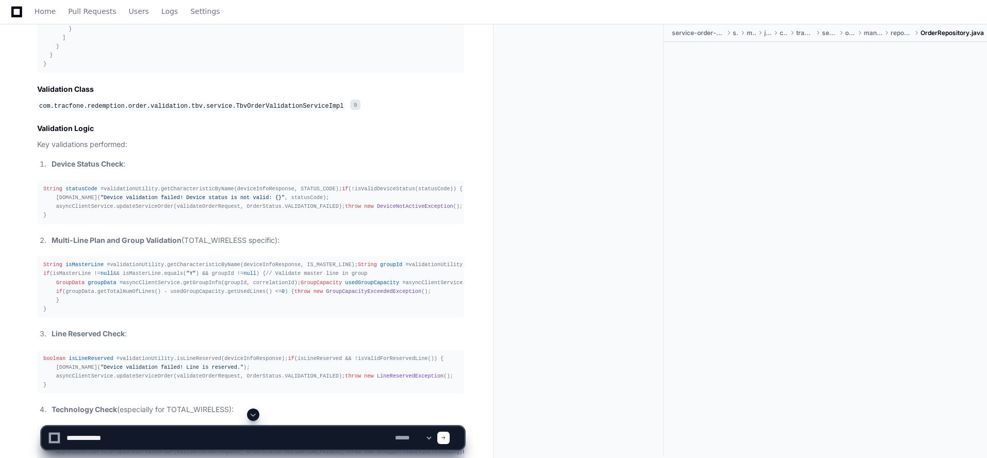
scroll to position [11696, 0]
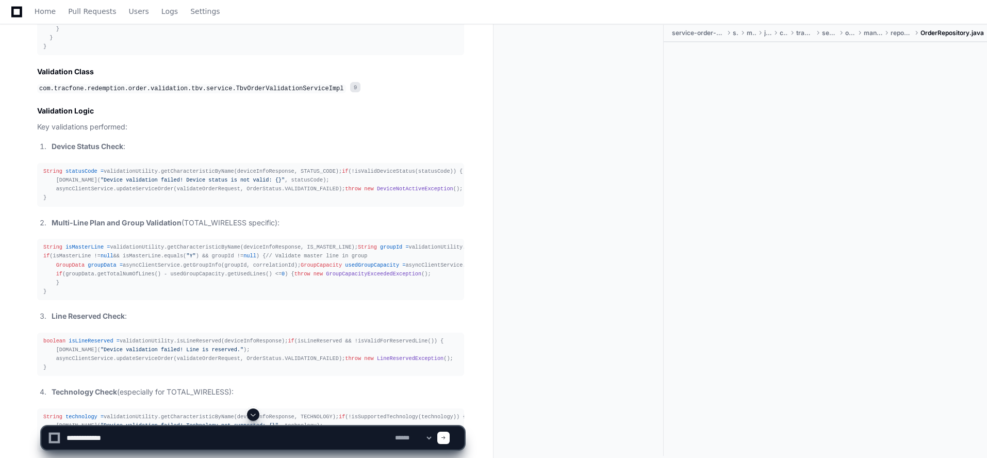
click at [82, 151] on strong "Device Status Check" at bounding box center [88, 146] width 72 height 9
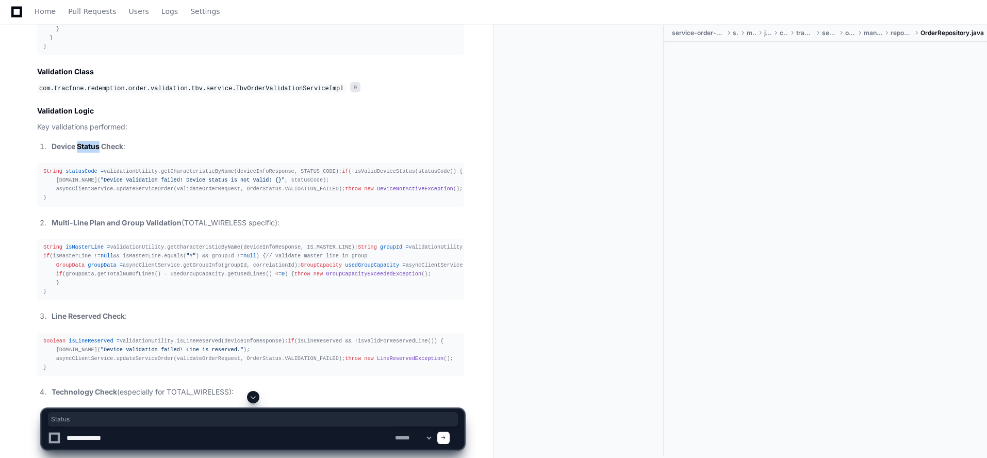
click at [83, 151] on strong "Device Status Check" at bounding box center [88, 146] width 72 height 9
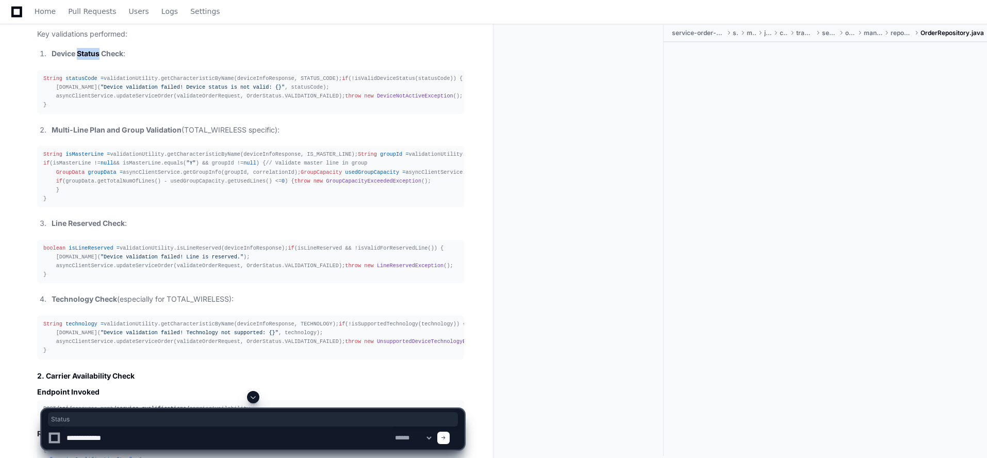
scroll to position [11799, 0]
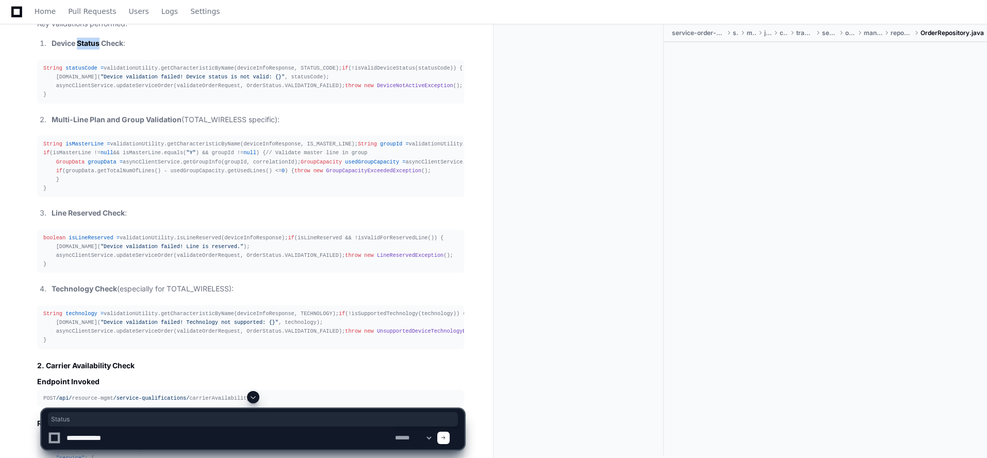
click at [129, 100] on div "String statusCode = validationUtility.getCharacteristicByName(deviceInfoRespons…" at bounding box center [250, 82] width 415 height 36
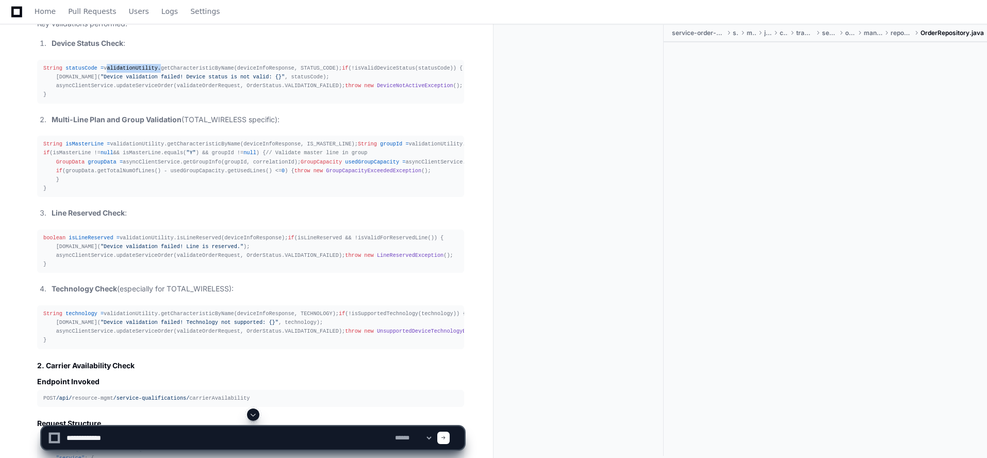
click at [129, 100] on div "String statusCode = validationUtility.getCharacteristicByName(deviceInfoRespons…" at bounding box center [250, 82] width 415 height 36
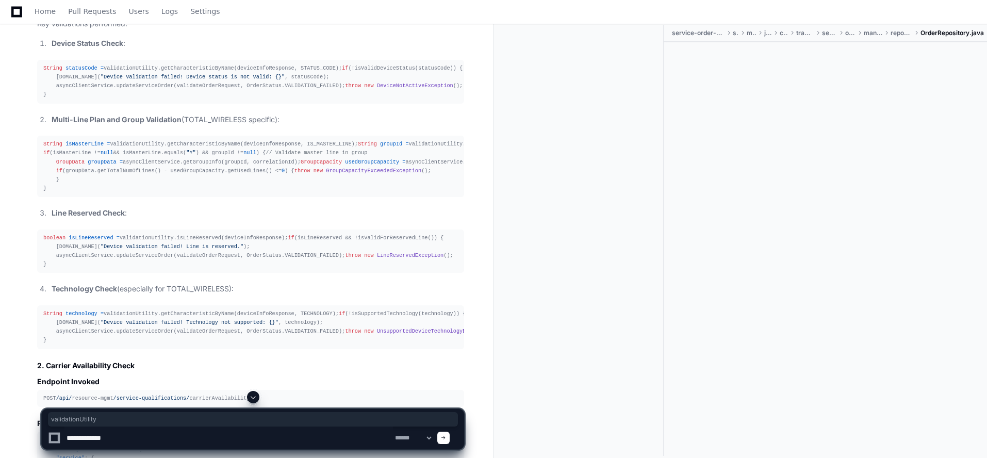
click at [179, 100] on div "String statusCode = validationUtility.getCharacteristicByName(deviceInfoRespons…" at bounding box center [250, 82] width 415 height 36
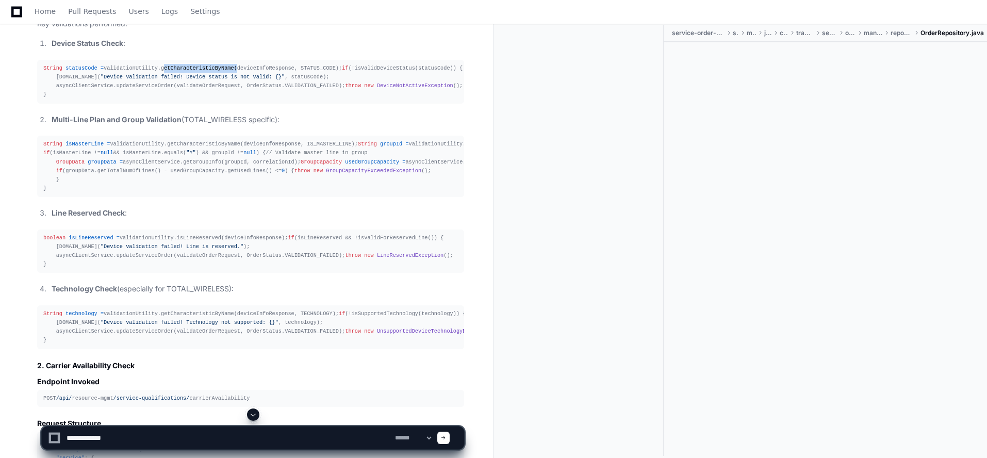
click at [179, 100] on div "String statusCode = validationUtility.getCharacteristicByName(deviceInfoRespons…" at bounding box center [250, 82] width 415 height 36
click at [101, 100] on div "String statusCode = validationUtility.getCharacteristicByName(deviceInfoRespons…" at bounding box center [250, 82] width 415 height 36
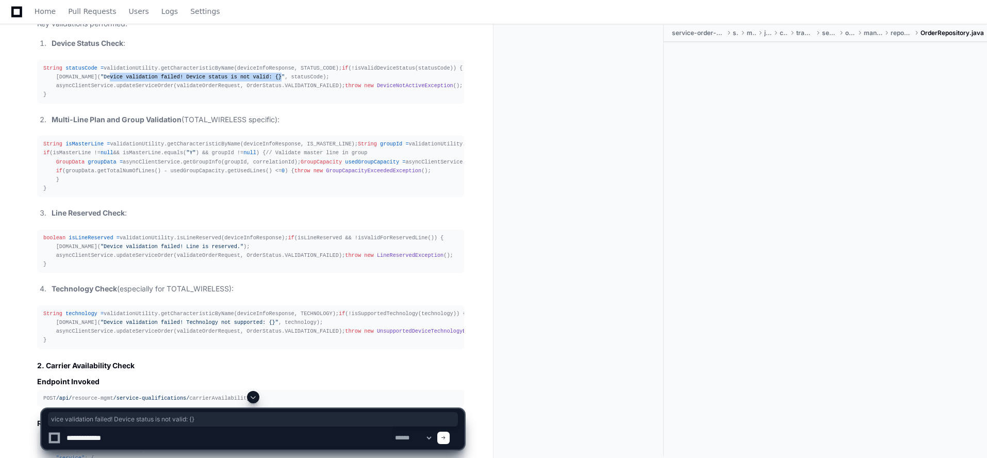
drag, startPoint x: 90, startPoint y: 182, endPoint x: 247, endPoint y: 183, distance: 156.3
click at [247, 80] on span ""Device validation failed! Device status is not valid: {}"" at bounding box center [193, 77] width 184 height 6
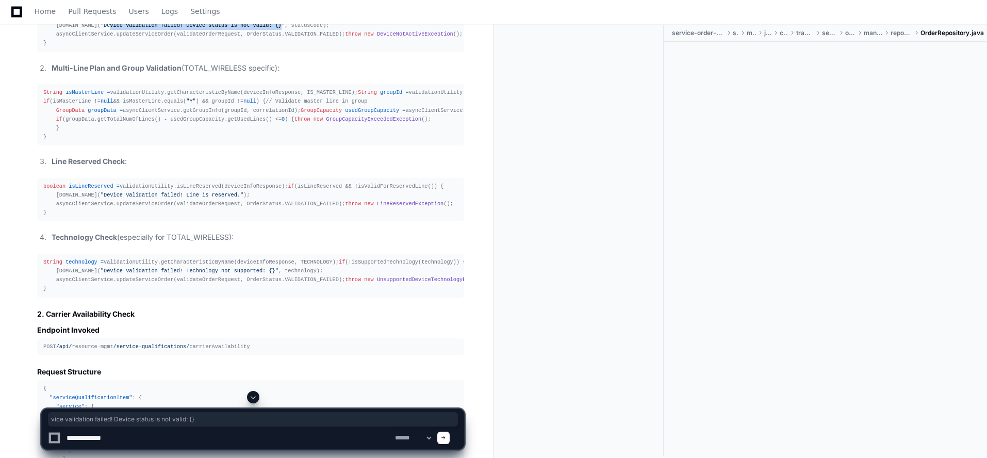
click at [94, 48] on div "String statusCode = validationUtility.getCharacteristicByName(deviceInfoRespons…" at bounding box center [250, 30] width 415 height 36
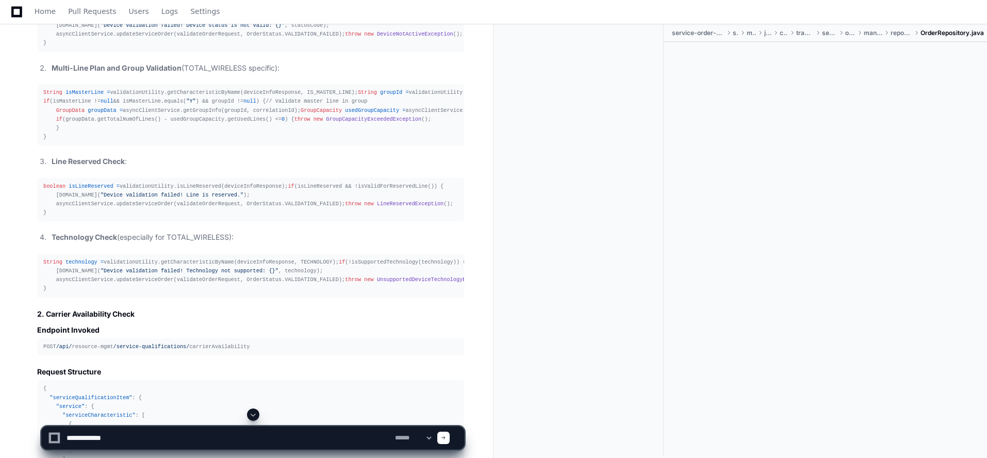
click at [95, 48] on div "String statusCode = validationUtility.getCharacteristicByName(deviceInfoRespons…" at bounding box center [250, 30] width 415 height 36
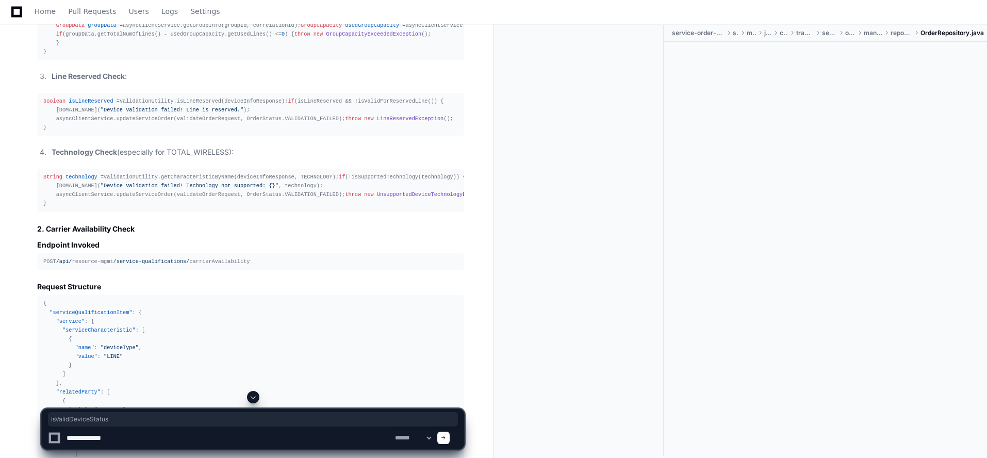
scroll to position [11954, 0]
